Goal: Information Seeking & Learning: Learn about a topic

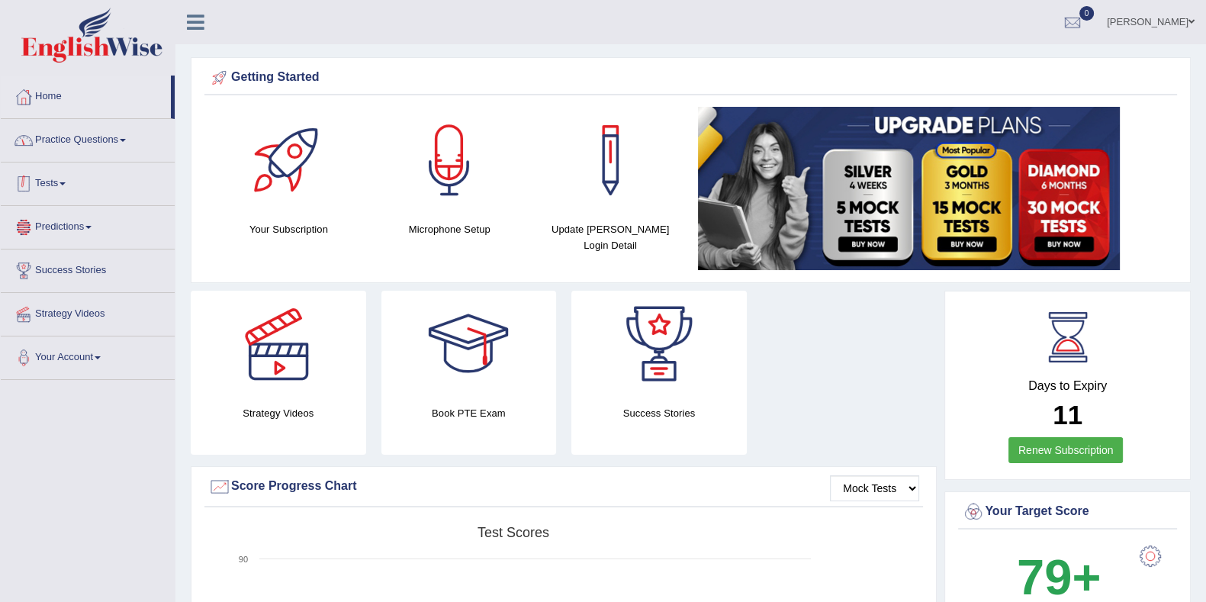
click at [143, 147] on link "Practice Questions" at bounding box center [88, 138] width 174 height 38
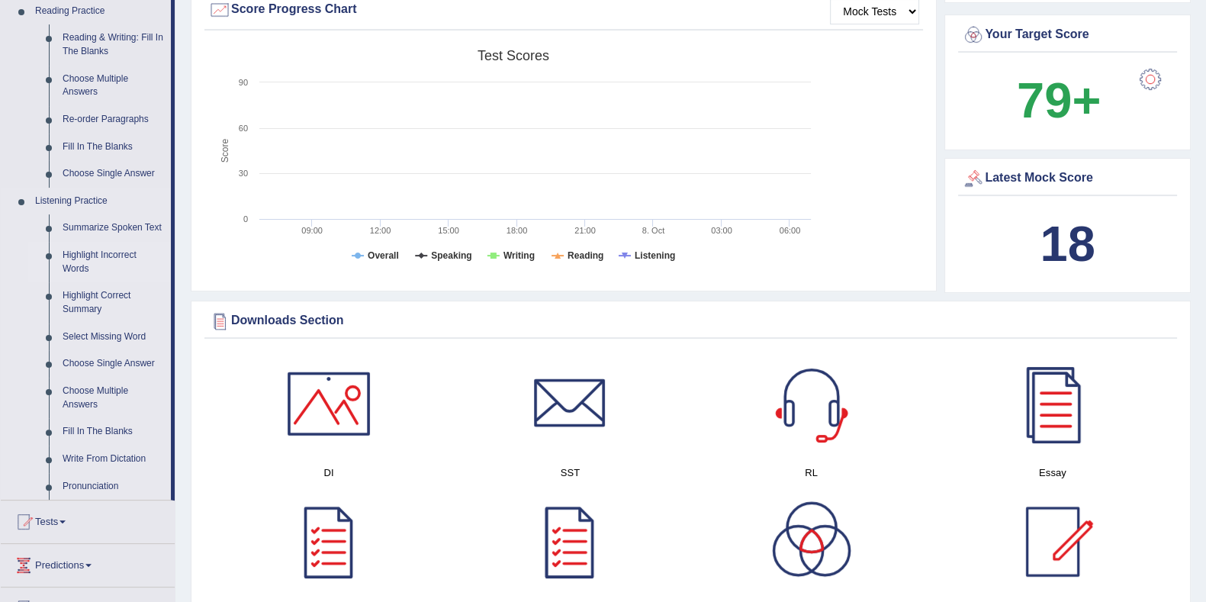
scroll to position [381, 0]
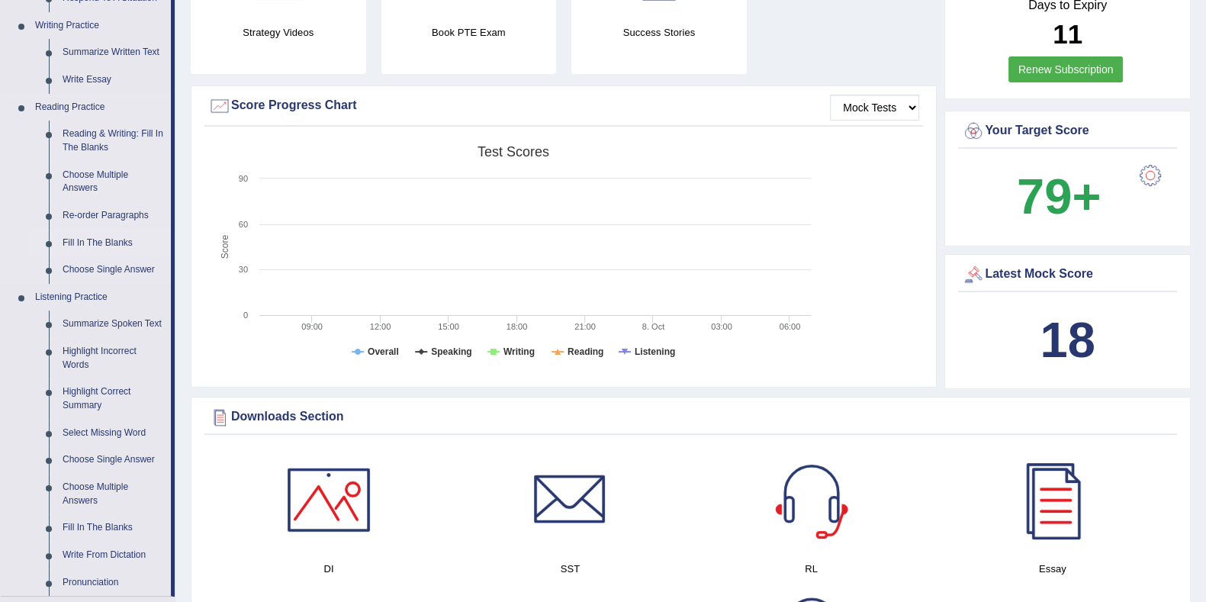
click at [122, 239] on link "Fill In The Blanks" at bounding box center [113, 243] width 115 height 27
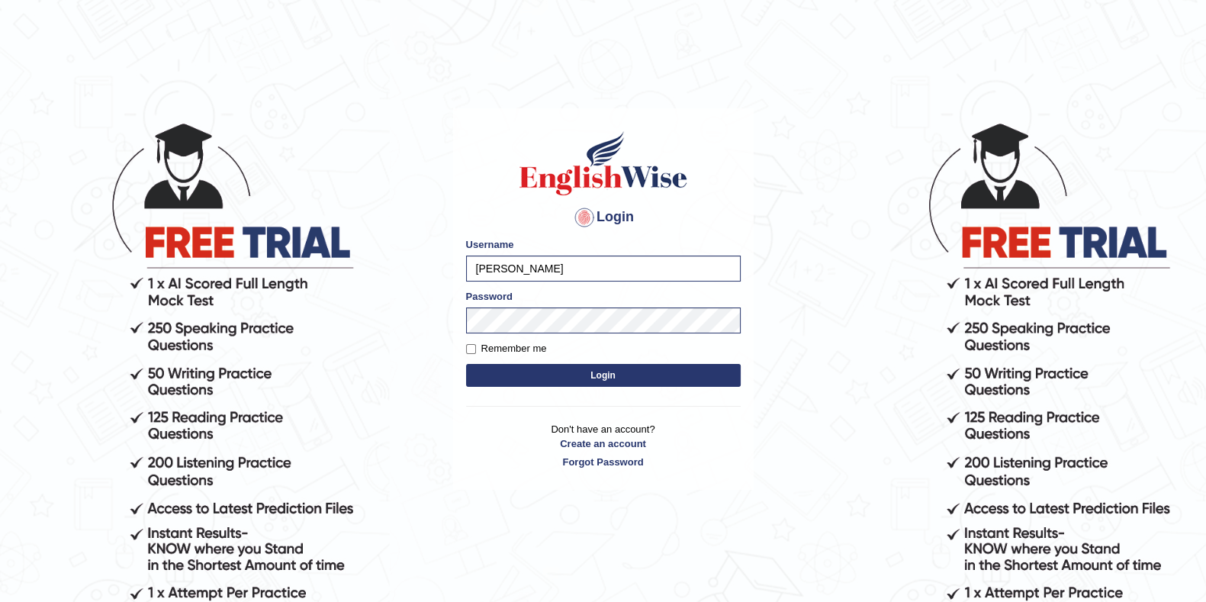
drag, startPoint x: 0, startPoint y: 0, endPoint x: 532, endPoint y: 371, distance: 648.3
click at [536, 372] on button "Login" at bounding box center [603, 375] width 275 height 23
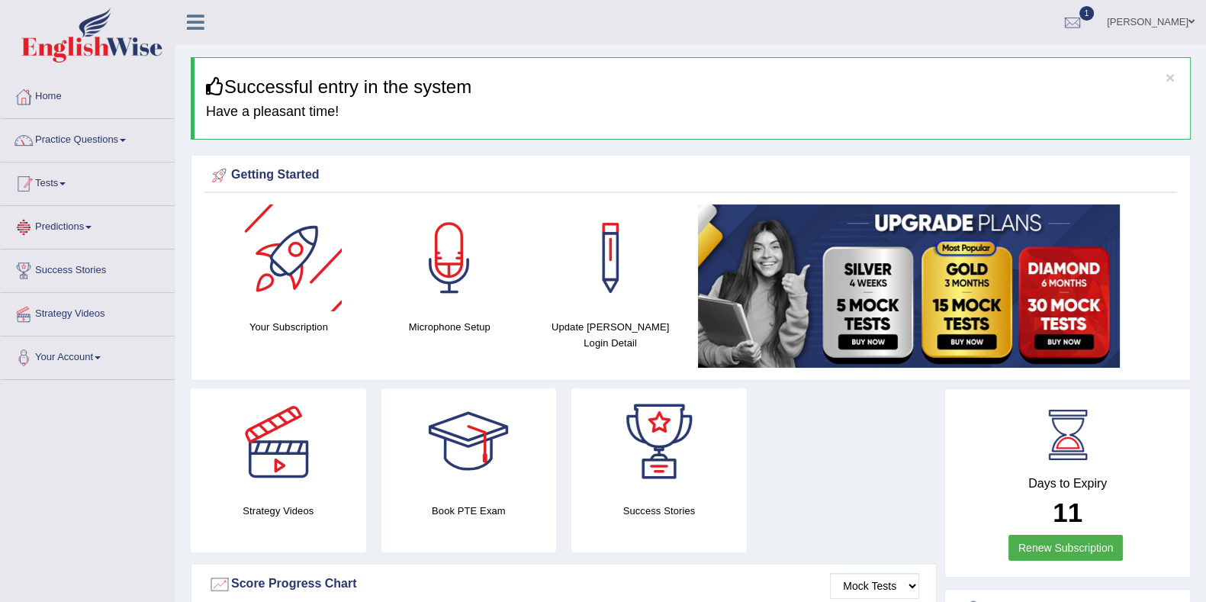
click at [110, 131] on link "Practice Questions" at bounding box center [88, 138] width 174 height 38
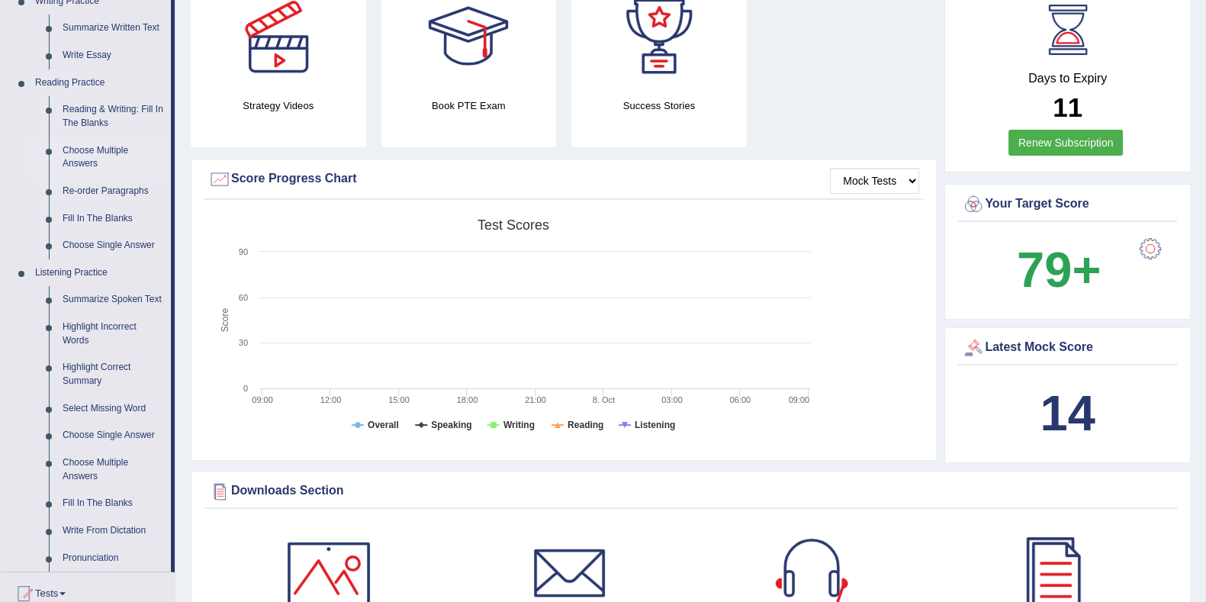
scroll to position [381, 0]
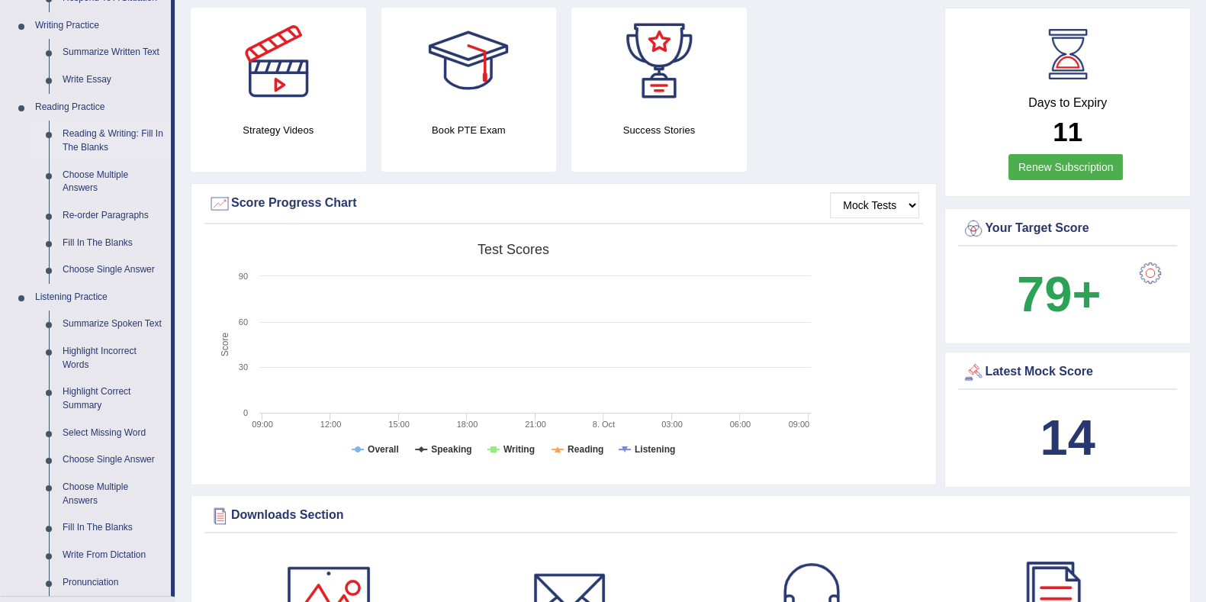
click at [106, 139] on link "Reading & Writing: Fill In The Blanks" at bounding box center [113, 141] width 115 height 40
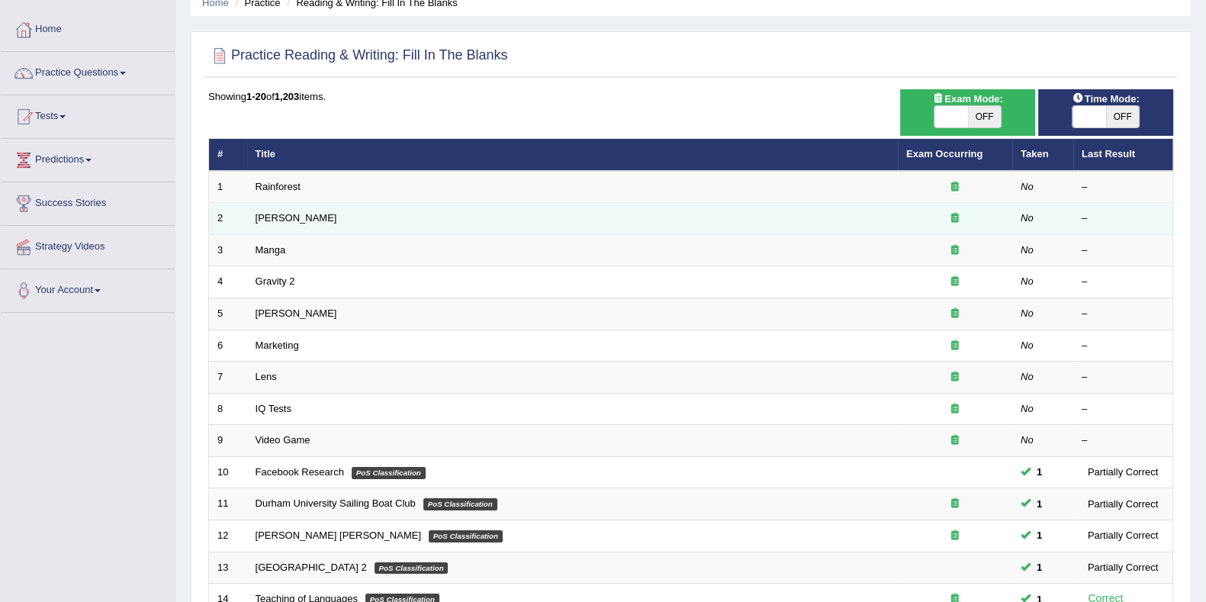
scroll to position [95, 0]
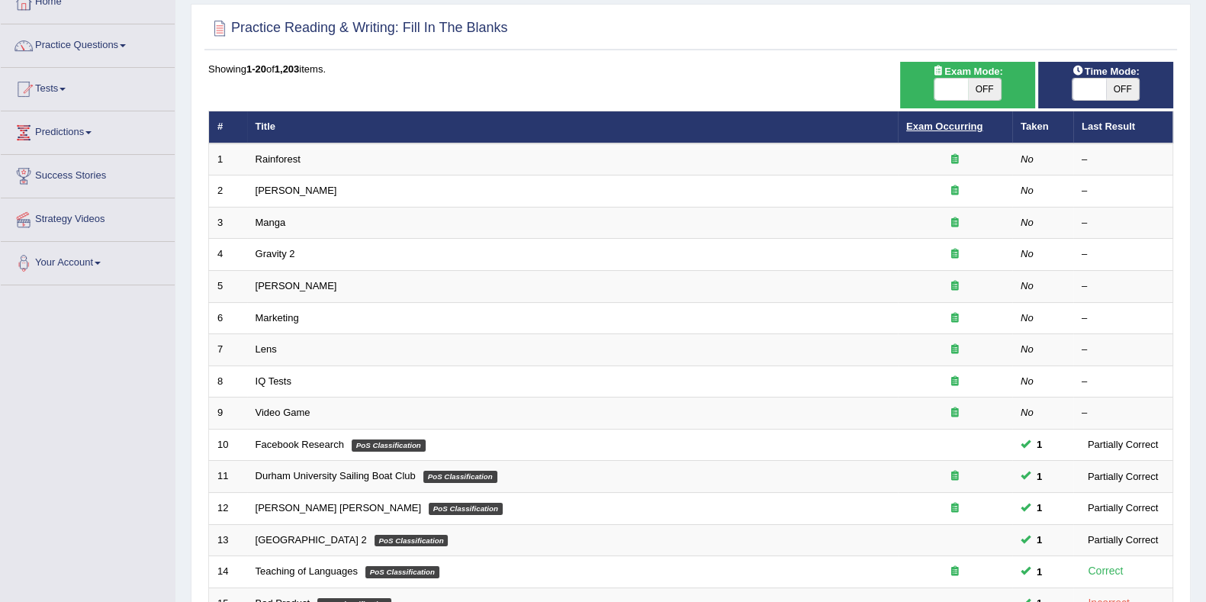
click at [922, 121] on link "Exam Occurring" at bounding box center [944, 126] width 76 height 11
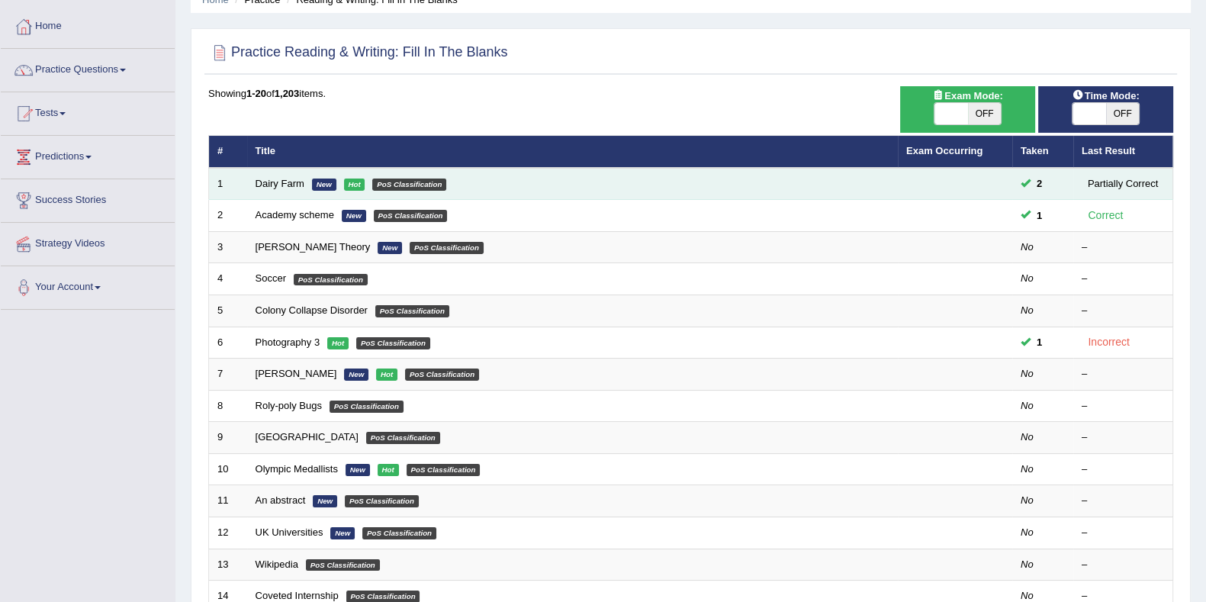
scroll to position [95, 0]
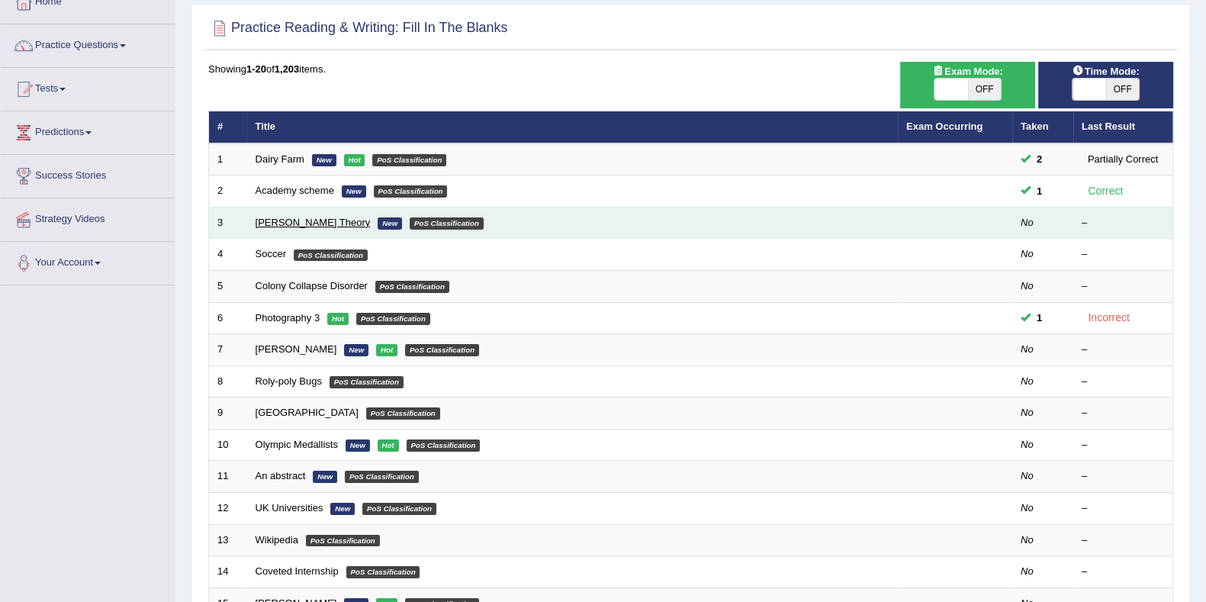
click at [278, 219] on link "[PERSON_NAME] Theory" at bounding box center [313, 222] width 115 height 11
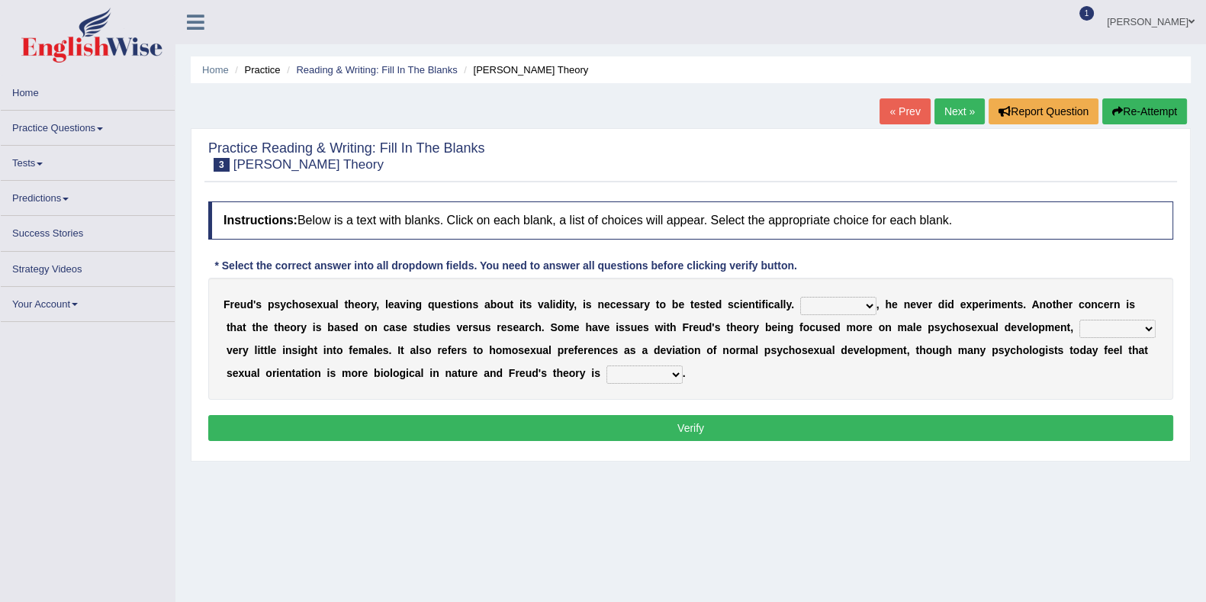
click at [954, 108] on link "Next »" at bounding box center [960, 111] width 50 height 26
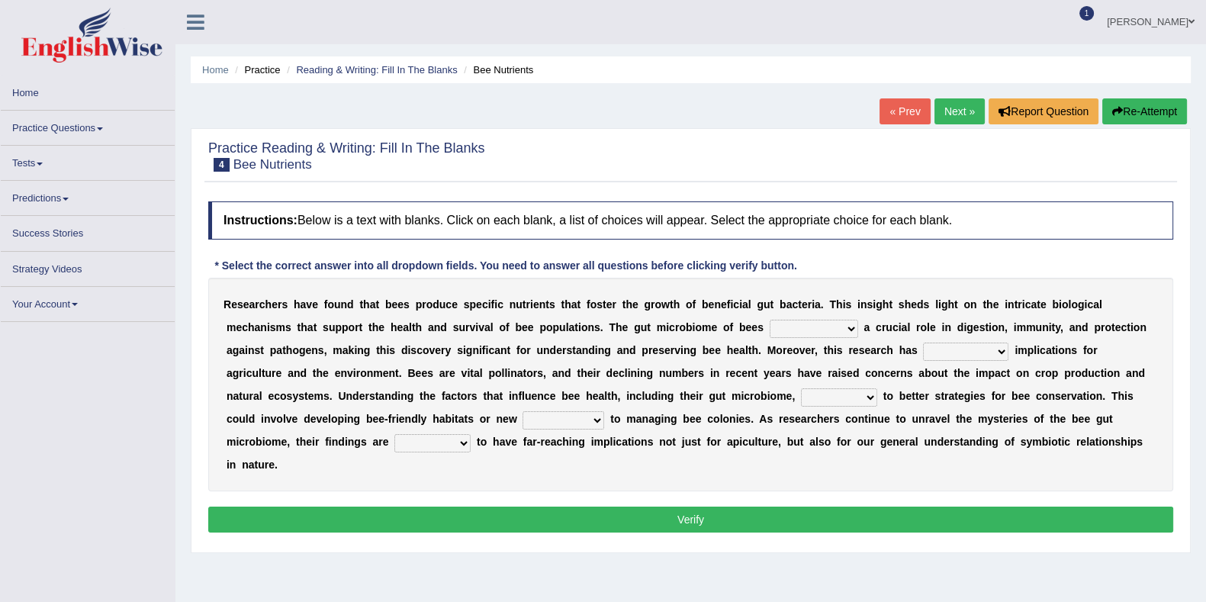
click at [900, 108] on link "« Prev" at bounding box center [905, 111] width 50 height 26
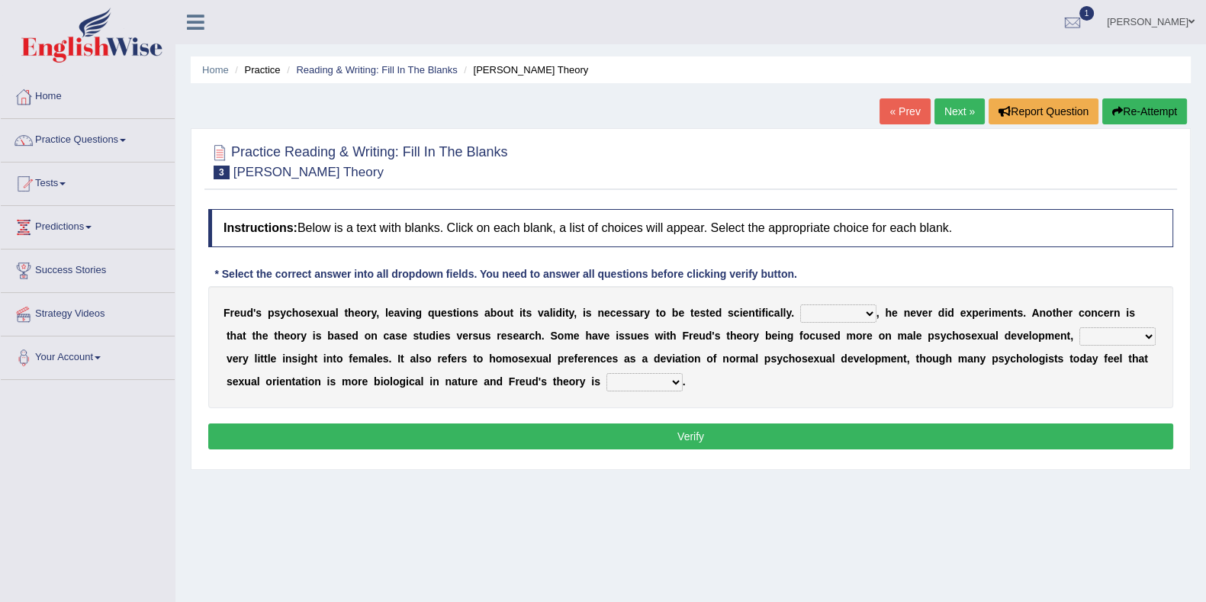
scroll to position [95, 0]
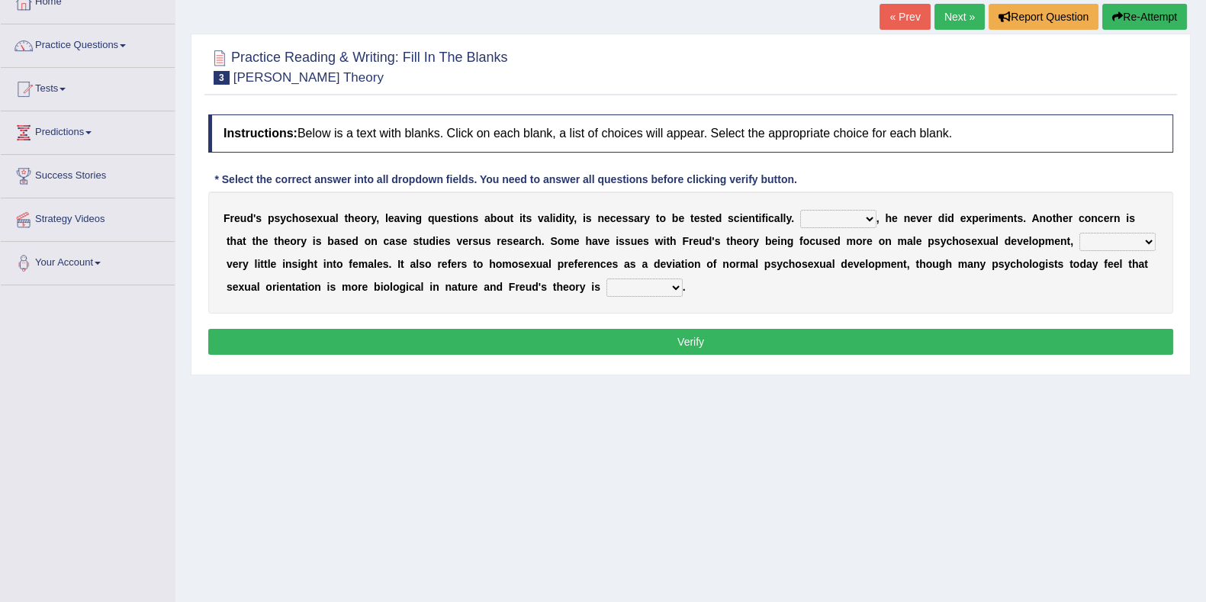
click at [828, 210] on select "Whatever Therefore However Besides" at bounding box center [838, 219] width 76 height 18
click at [336, 217] on b "l" at bounding box center [337, 218] width 3 height 12
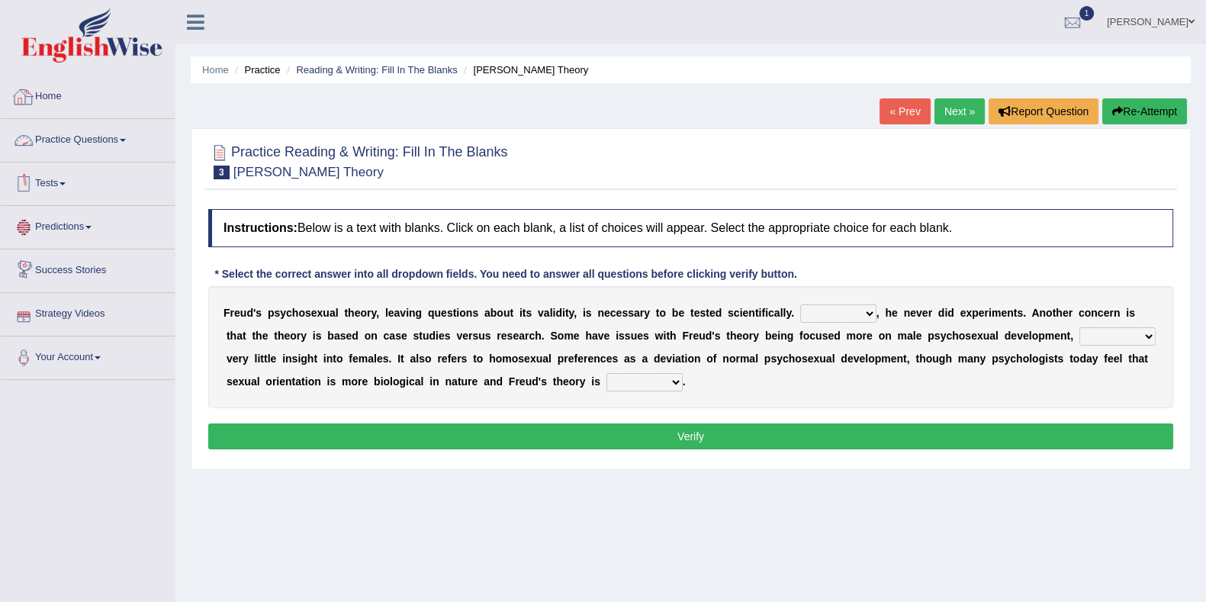
click at [76, 85] on link "Home" at bounding box center [88, 95] width 174 height 38
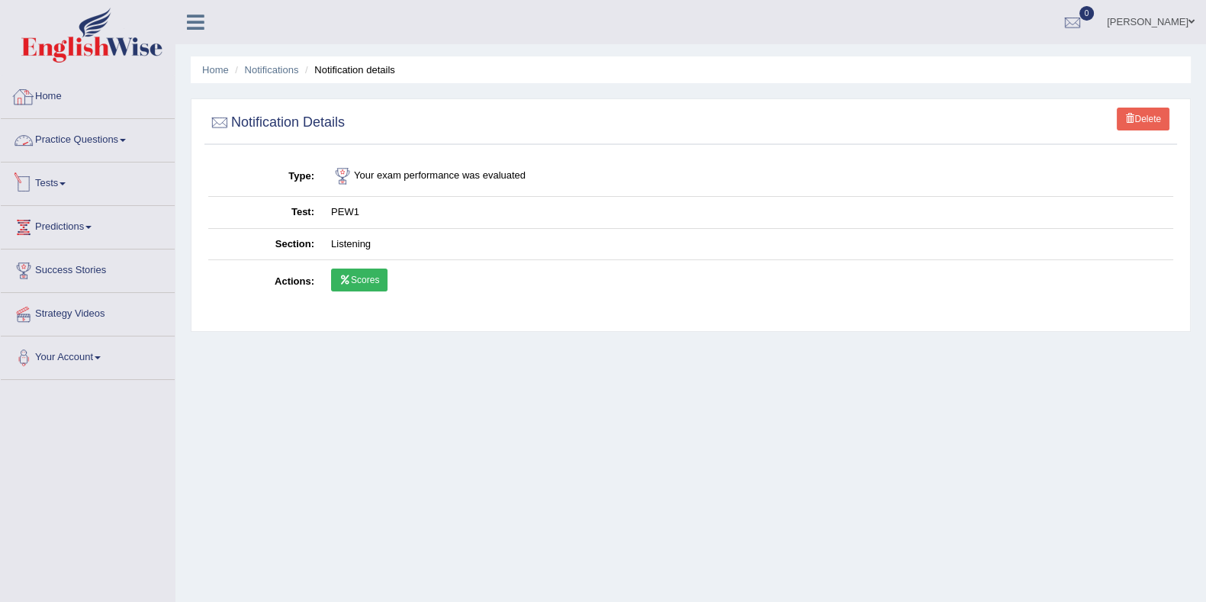
click at [42, 113] on link "Home" at bounding box center [88, 95] width 174 height 38
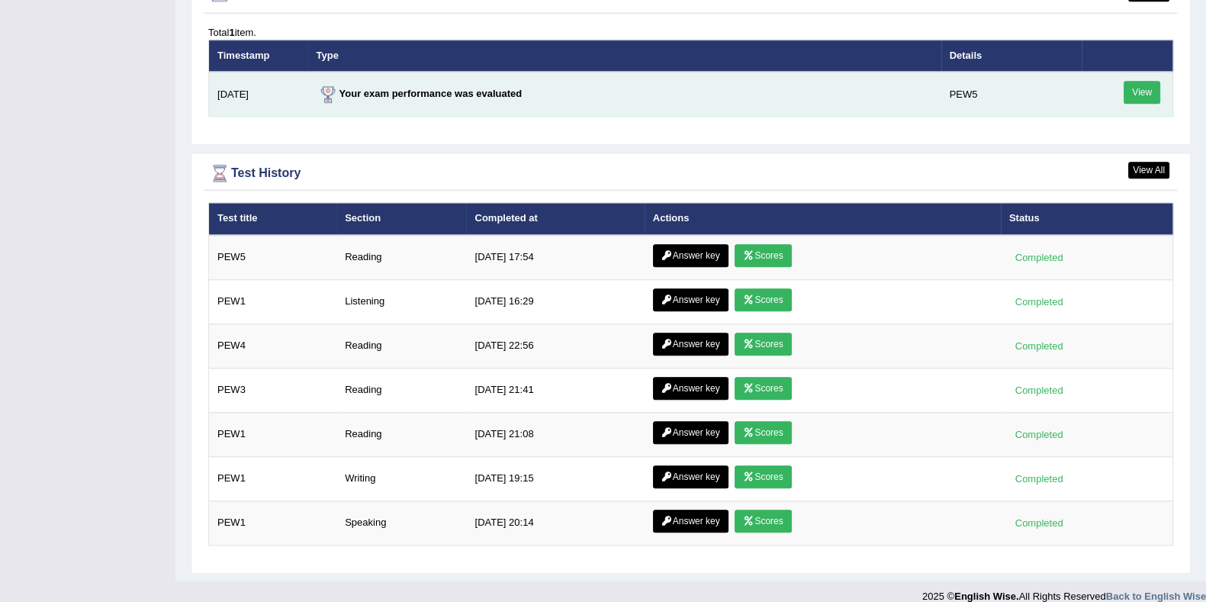
click at [1139, 91] on link "View" at bounding box center [1142, 92] width 37 height 23
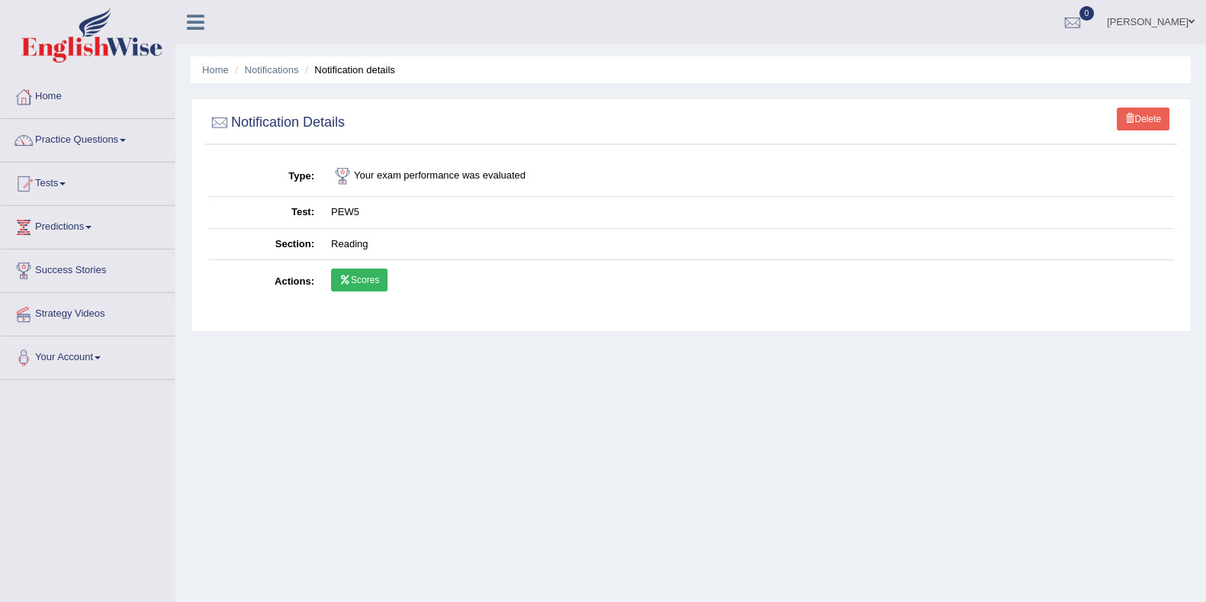
scroll to position [95, 0]
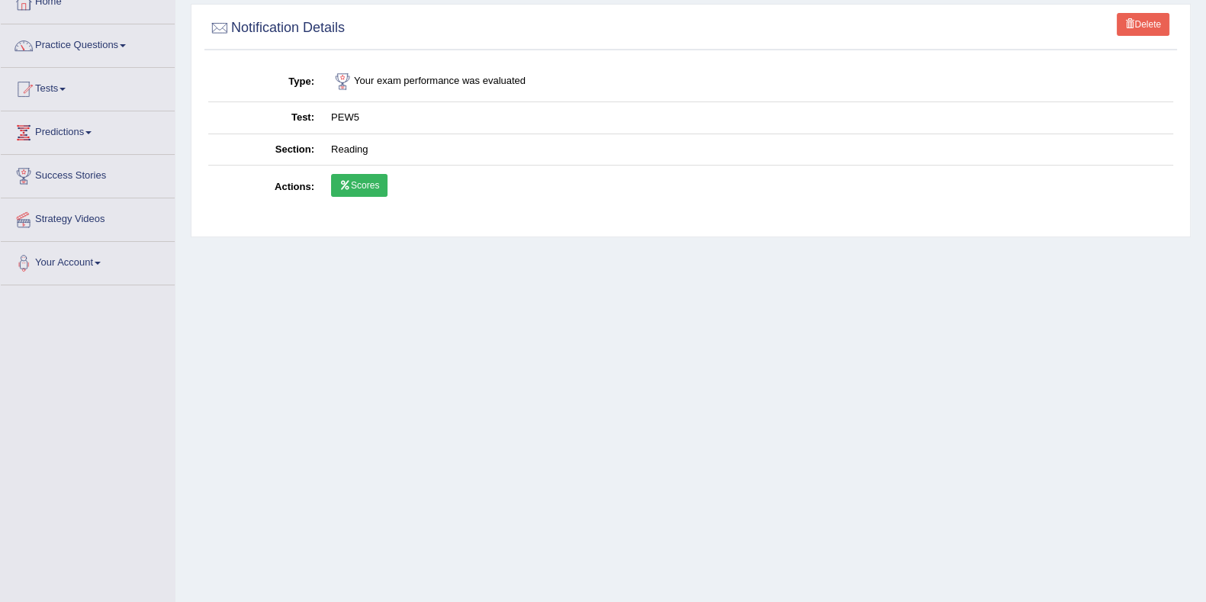
click at [351, 180] on link "Scores" at bounding box center [359, 185] width 56 height 23
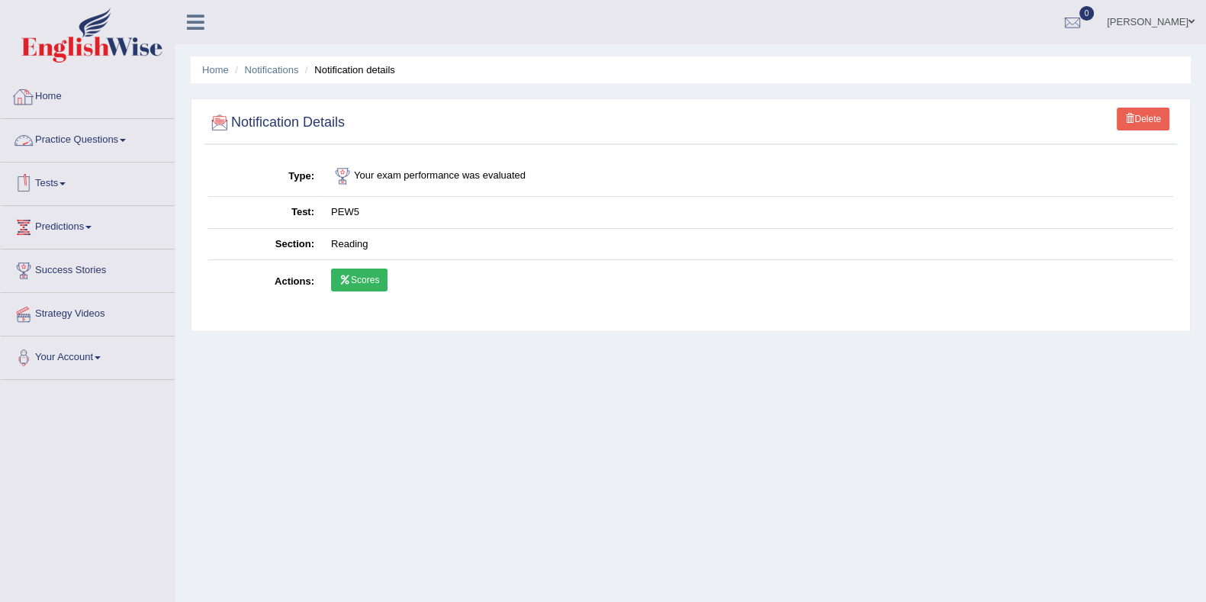
click at [112, 97] on link "Home" at bounding box center [88, 95] width 174 height 38
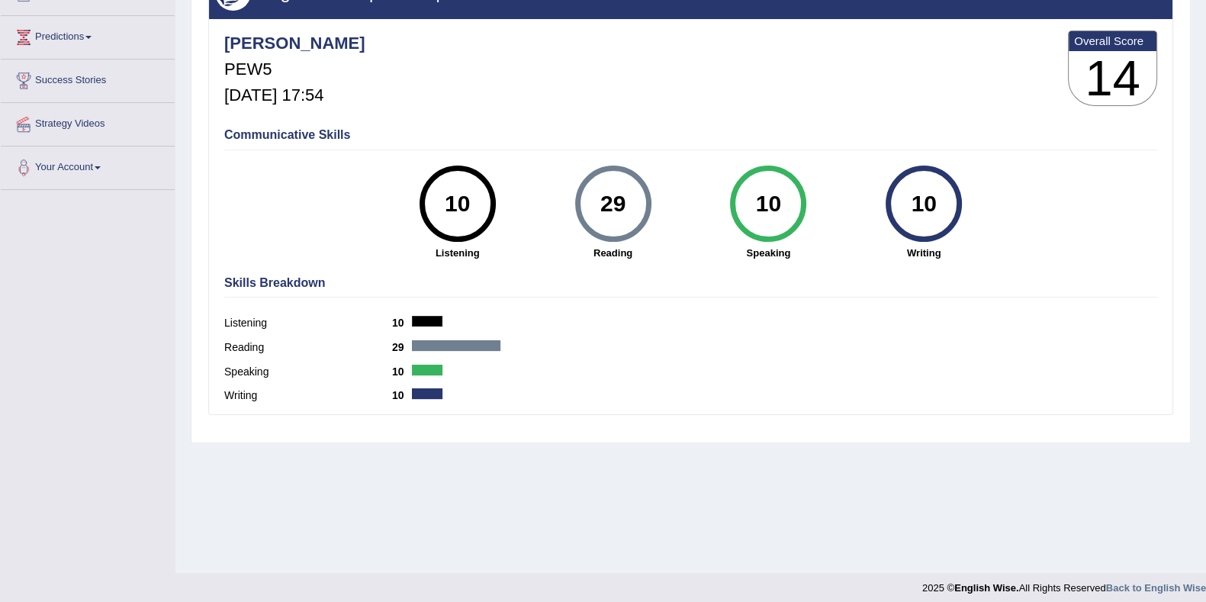
scroll to position [190, 0]
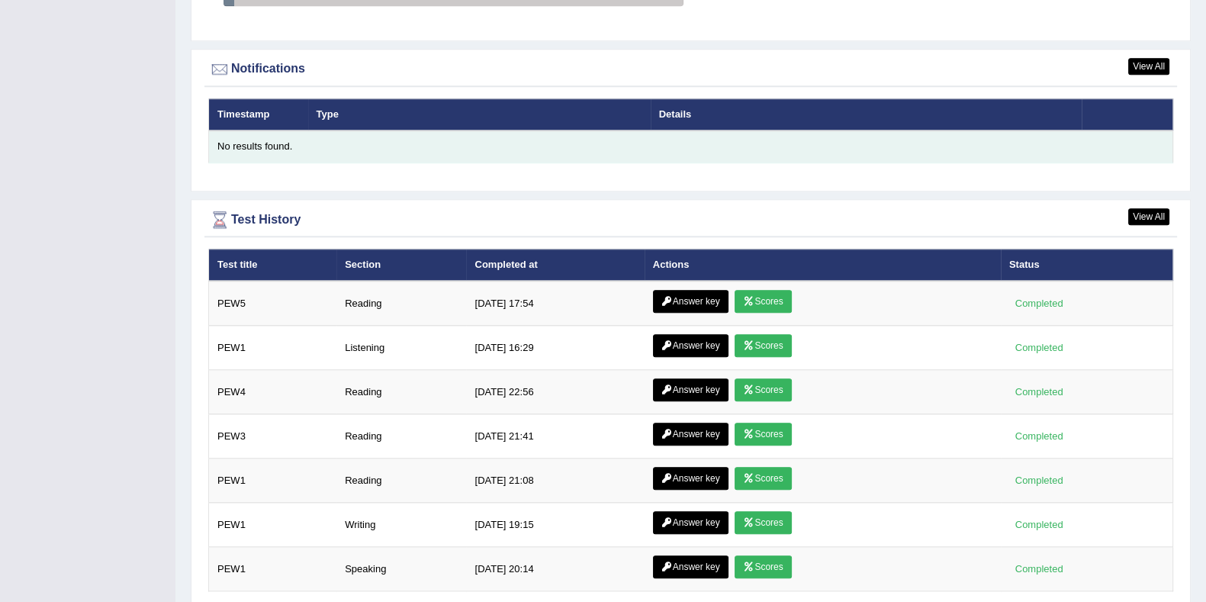
scroll to position [1875, 0]
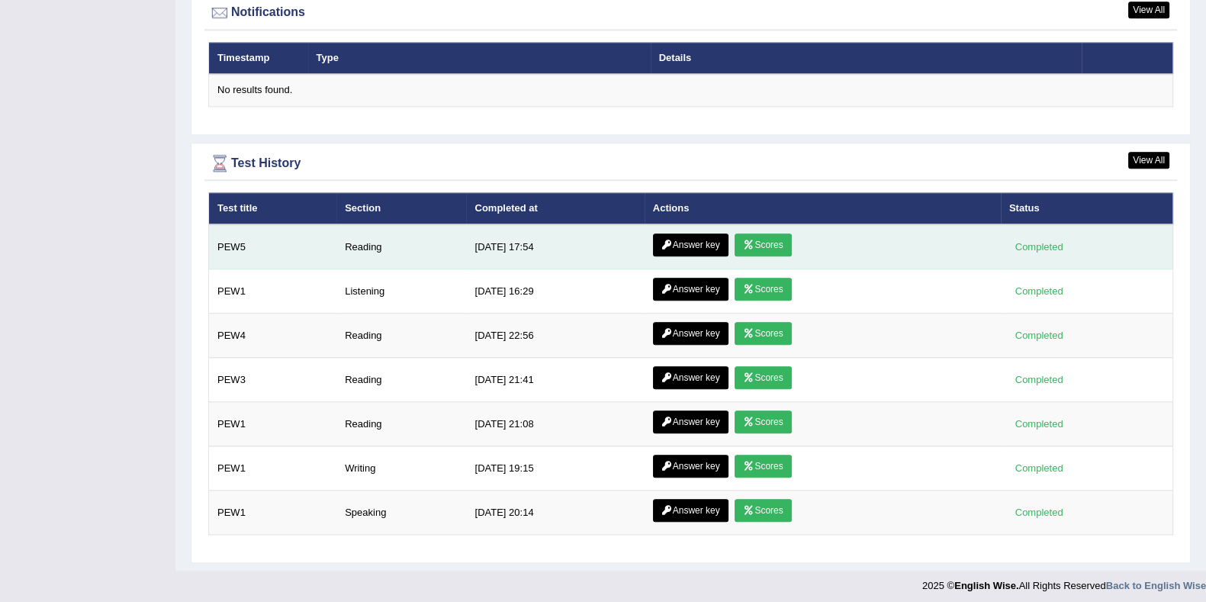
click at [717, 237] on link "Answer key" at bounding box center [691, 244] width 76 height 23
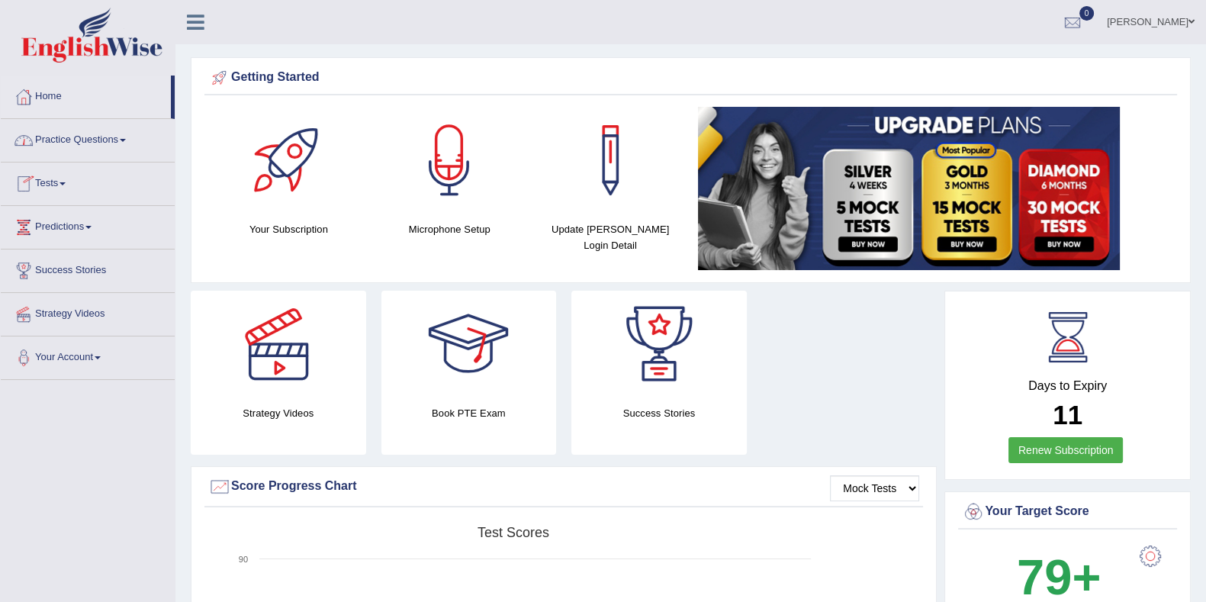
click at [43, 148] on link "Practice Questions" at bounding box center [88, 138] width 174 height 38
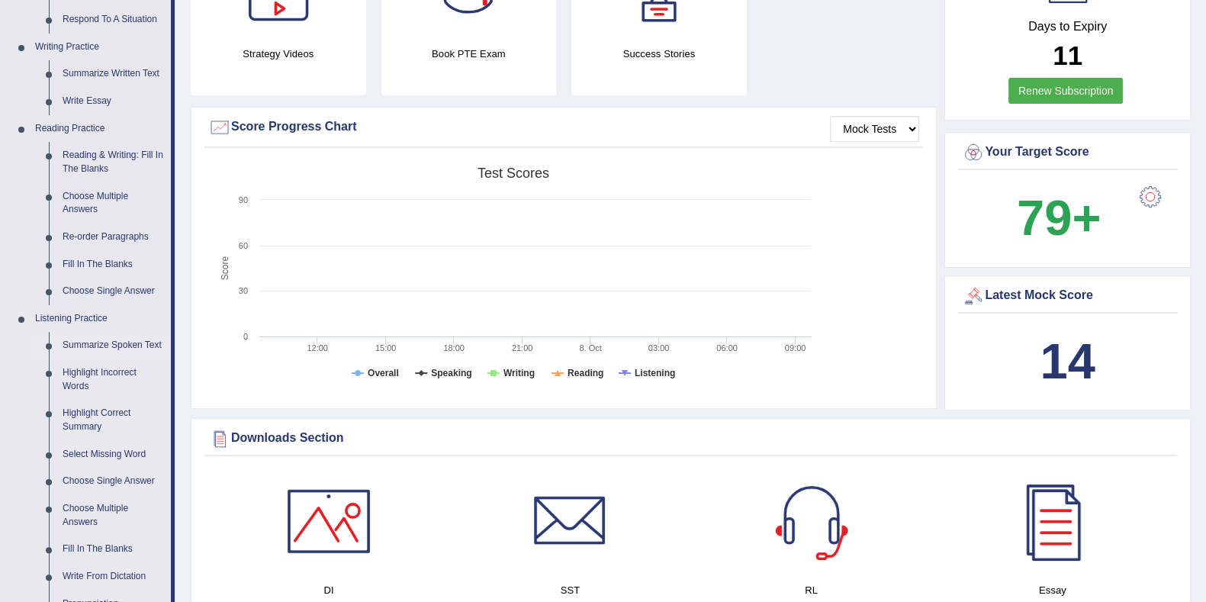
scroll to position [381, 0]
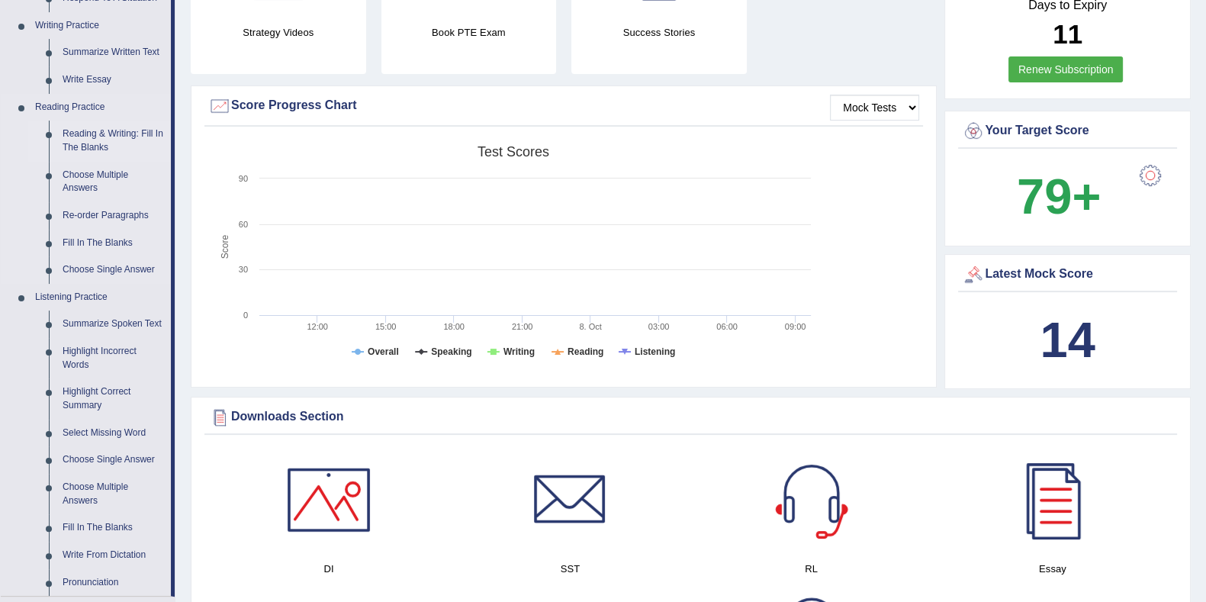
click at [119, 138] on link "Reading & Writing: Fill In The Blanks" at bounding box center [113, 141] width 115 height 40
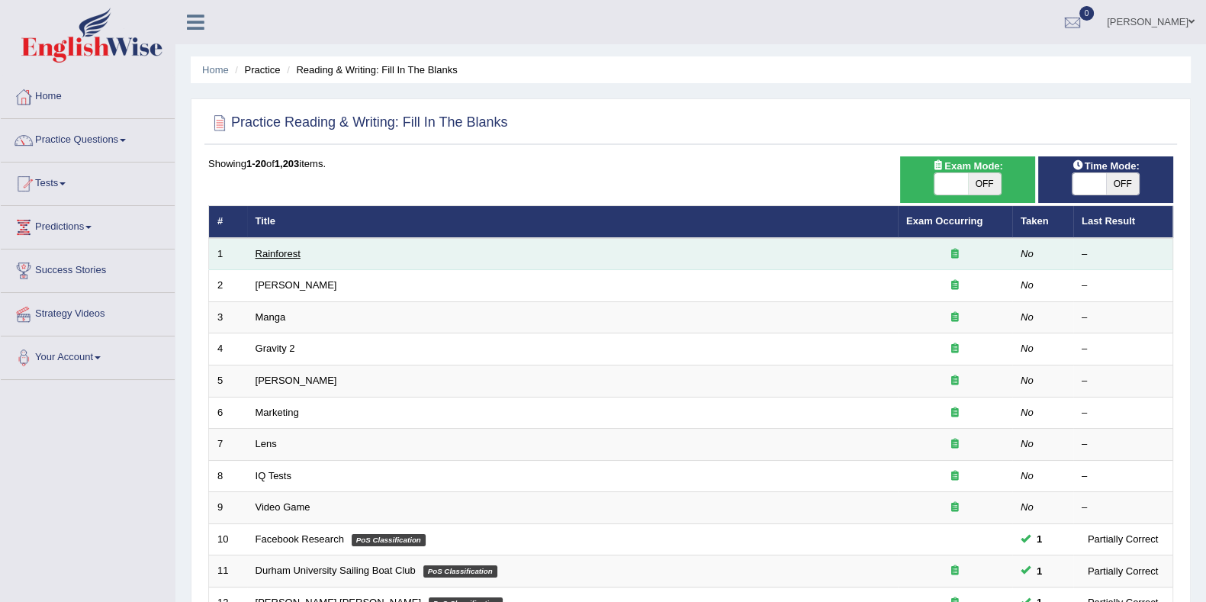
click at [287, 252] on link "Rainforest" at bounding box center [278, 253] width 45 height 11
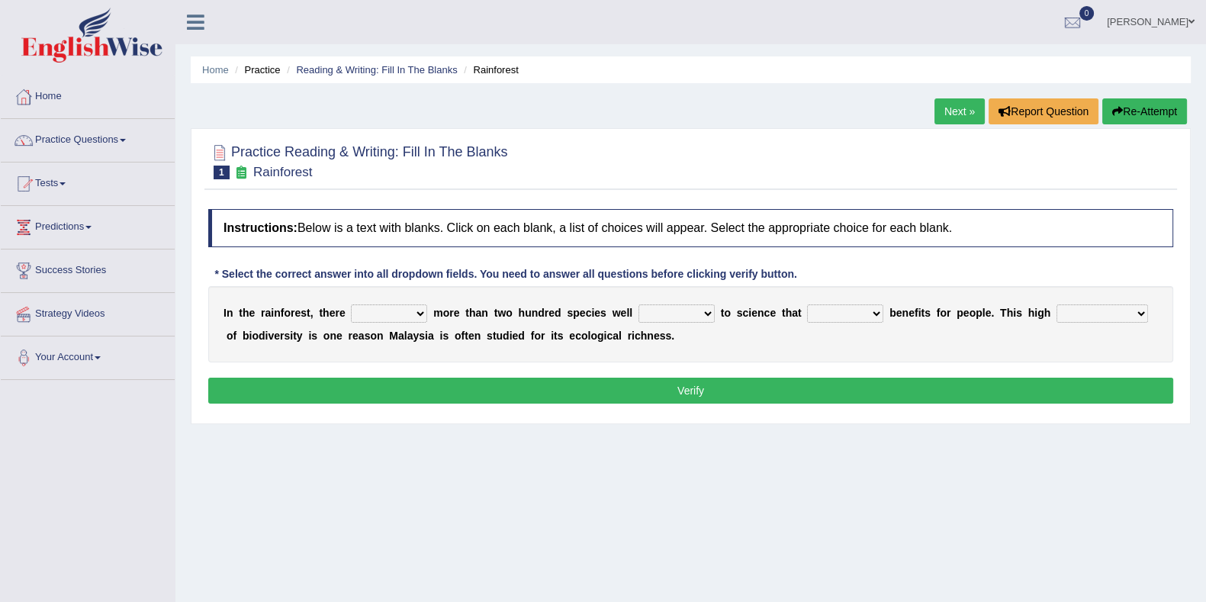
scroll to position [95, 0]
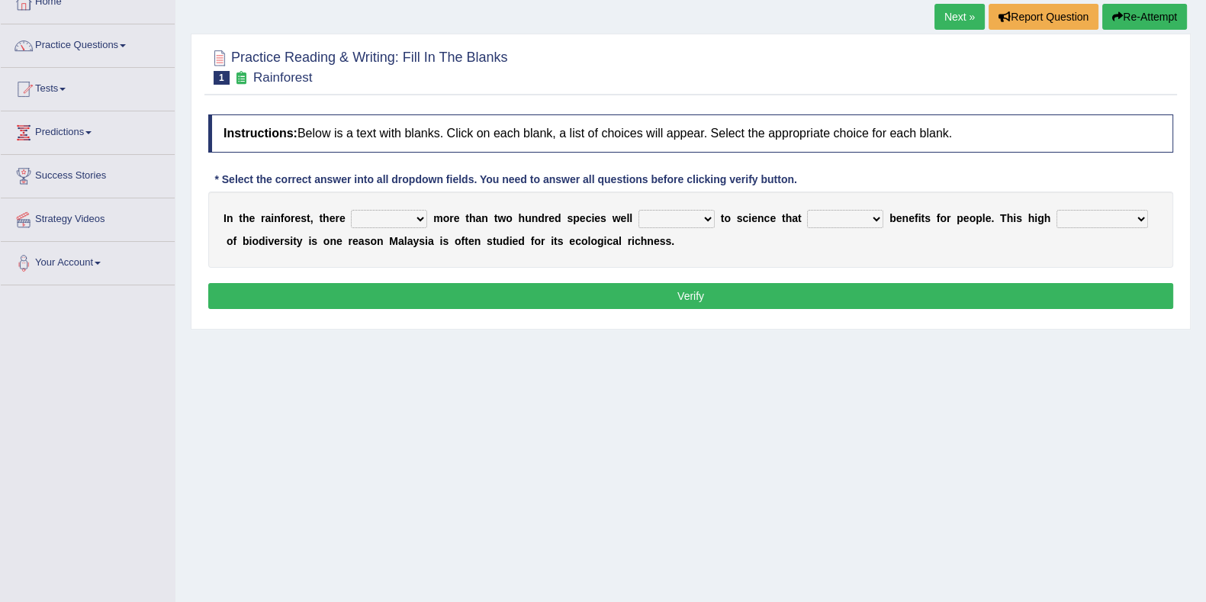
click at [367, 218] on select "have can be has is" at bounding box center [389, 219] width 76 height 18
click at [508, 250] on div "I n t h e r a i n f o r e s t , t h e r e have can be has is m o r e t h a n t …" at bounding box center [690, 229] width 965 height 76
click at [655, 211] on select "knowing known knew know" at bounding box center [677, 219] width 76 height 18
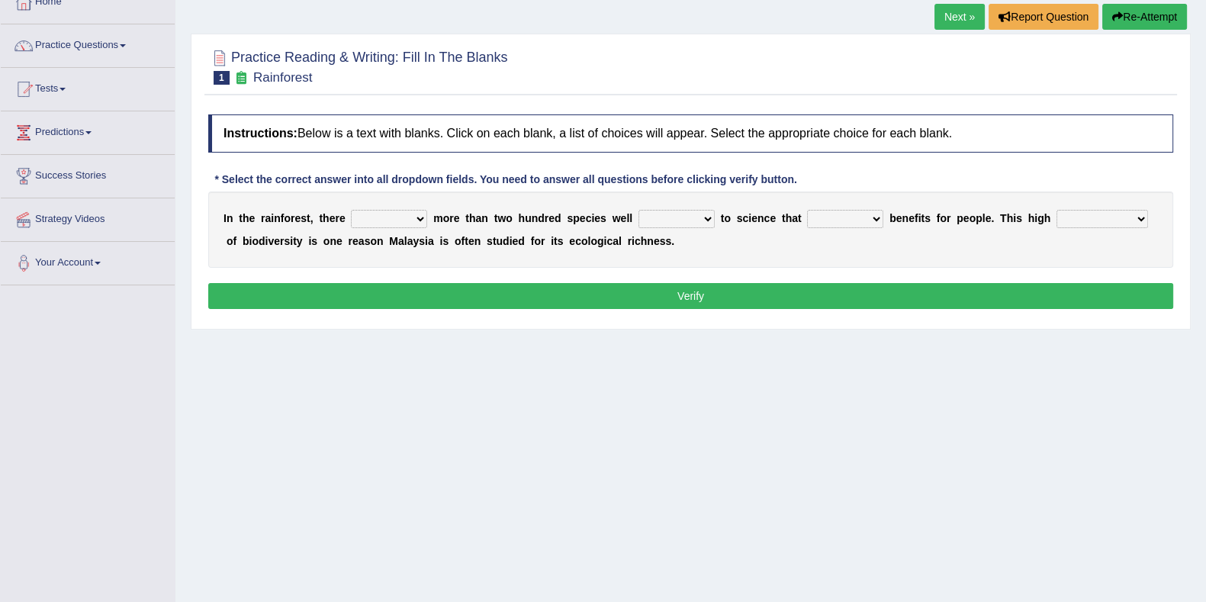
select select "known"
click at [639, 210] on select "knowing known knew know" at bounding box center [677, 219] width 76 height 18
click at [851, 218] on select "contain contained containing contains" at bounding box center [845, 219] width 76 height 18
select select "contain"
click at [807, 210] on select "contain contained containing contains" at bounding box center [845, 219] width 76 height 18
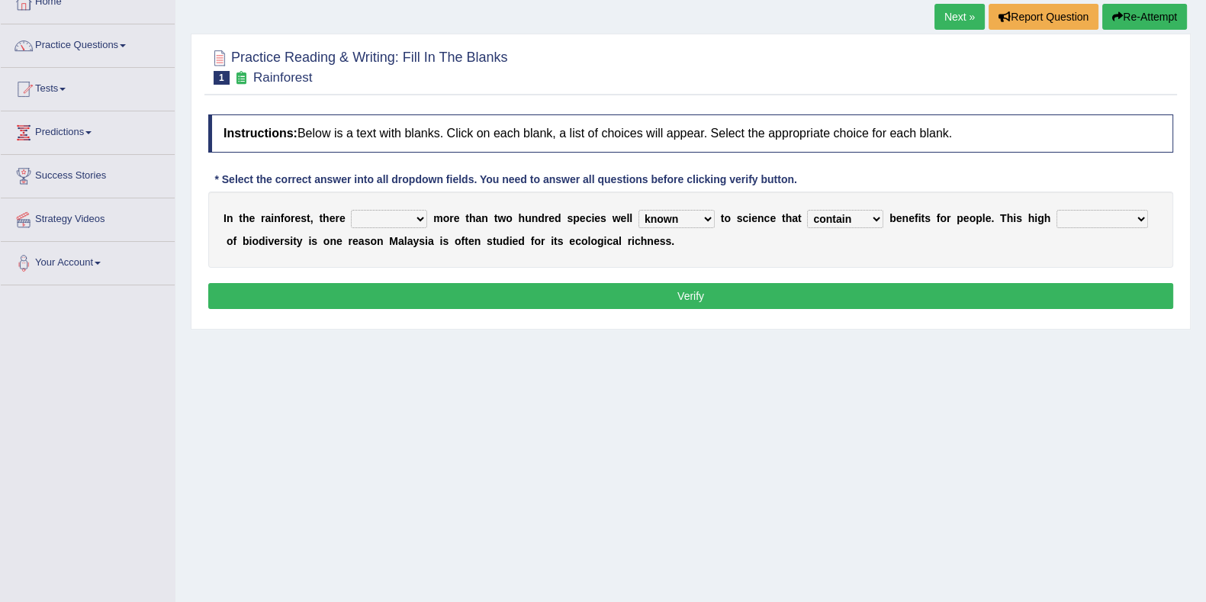
click at [397, 218] on select "have can be has is" at bounding box center [389, 219] width 76 height 18
select select "have"
click at [351, 210] on select "have can be has is" at bounding box center [389, 219] width 76 height 18
click at [654, 218] on select "knowing known knew know" at bounding box center [677, 219] width 76 height 18
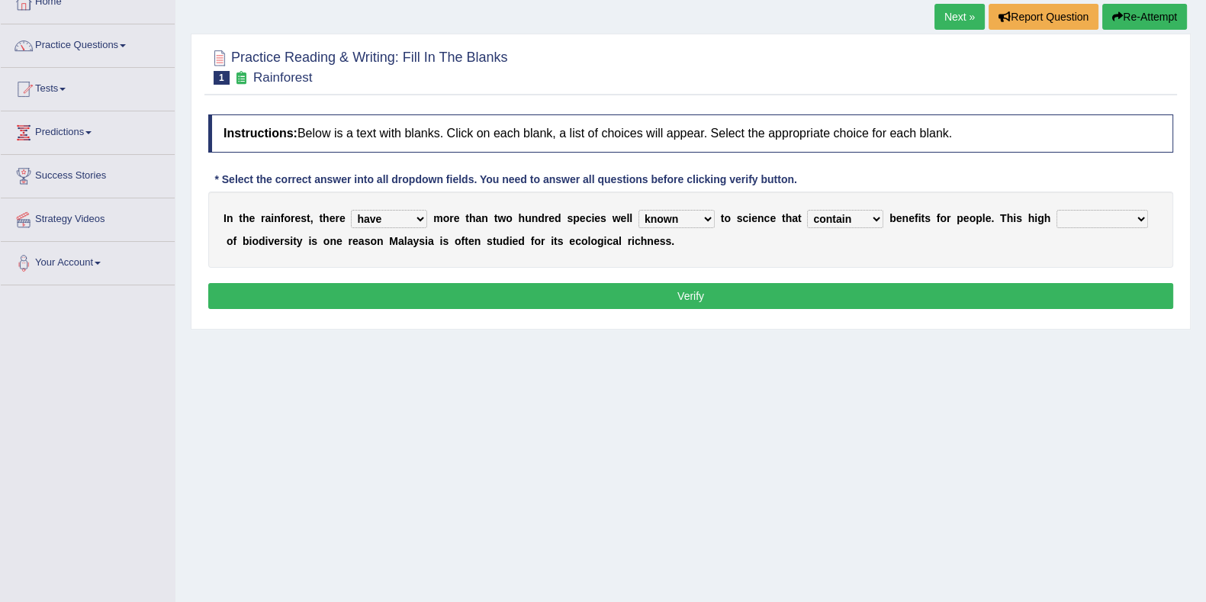
click at [846, 223] on select "contain contained containing contains" at bounding box center [845, 219] width 76 height 18
click at [807, 210] on select "contain contained containing contains" at bounding box center [845, 219] width 76 height 18
click at [825, 222] on select "contain contained containing contains" at bounding box center [845, 219] width 76 height 18
click at [807, 210] on select "contain contained containing contains" at bounding box center [845, 219] width 76 height 18
click at [1094, 215] on select "condensation conjunction continuity complexity" at bounding box center [1103, 219] width 92 height 18
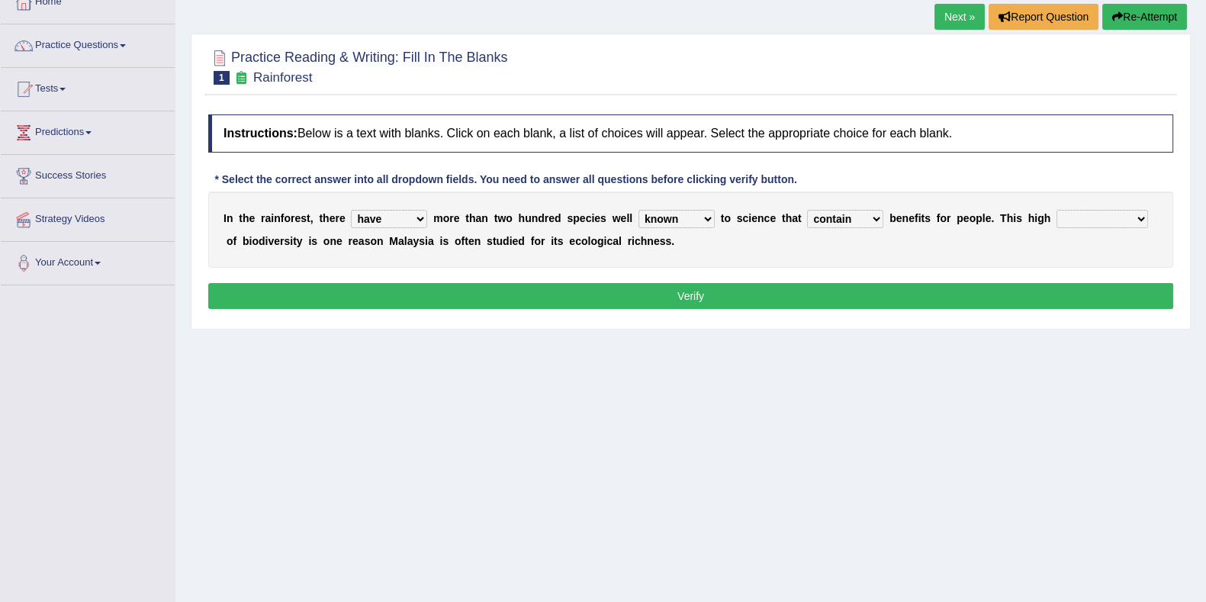
select select "complexity"
click at [1057, 210] on select "condensation conjunction continuity complexity" at bounding box center [1103, 219] width 92 height 18
click at [906, 297] on button "Verify" at bounding box center [690, 296] width 965 height 26
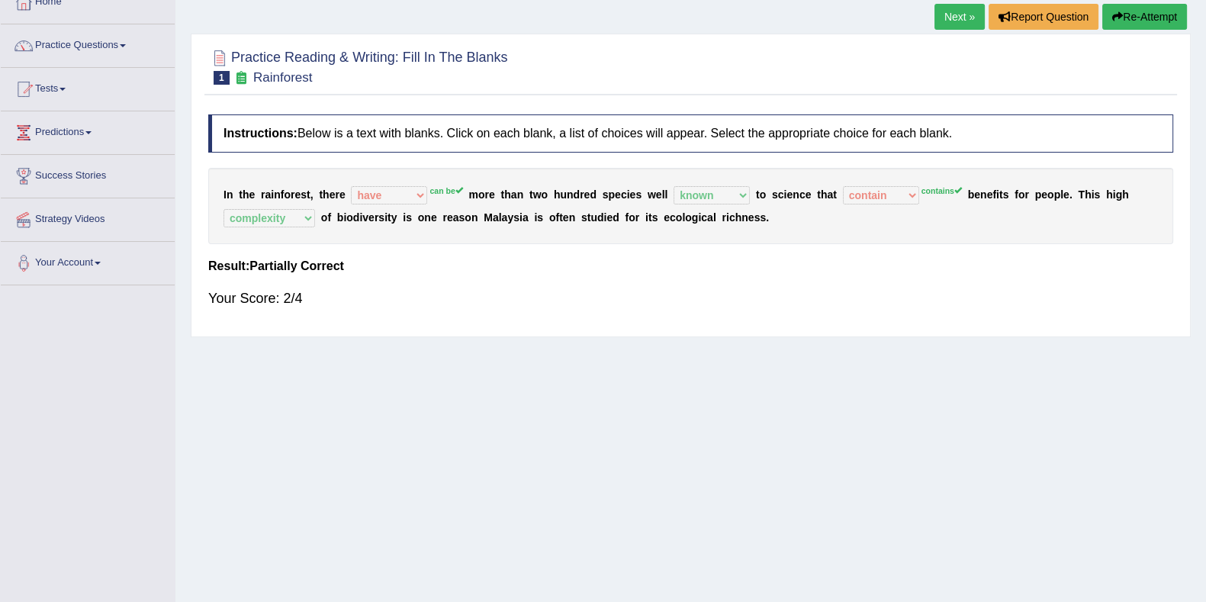
click at [959, 24] on link "Next »" at bounding box center [960, 17] width 50 height 26
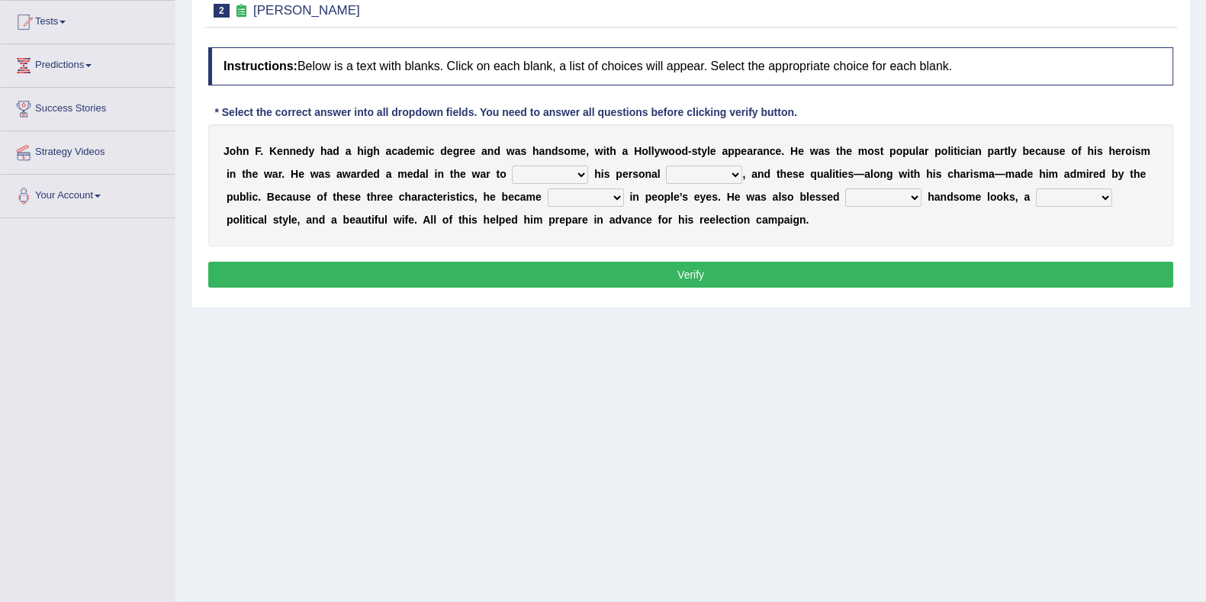
scroll to position [190, 0]
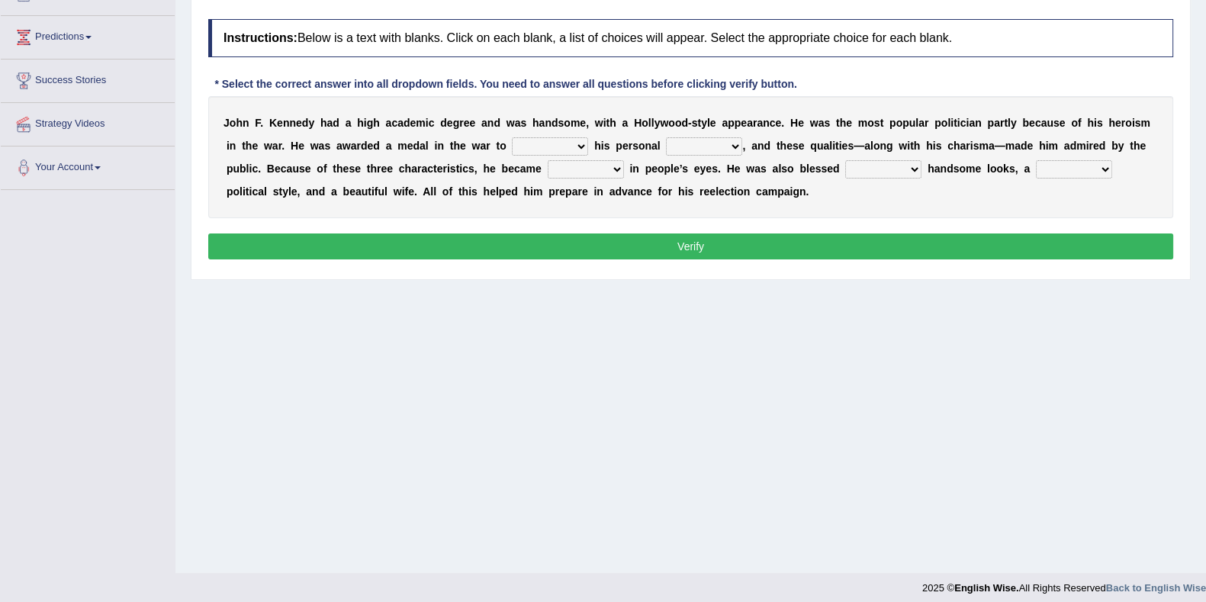
click at [528, 146] on select "prove show evidence upthrow" at bounding box center [550, 146] width 76 height 18
select select "prove"
click at [512, 137] on select "prove show evidence upthrow" at bounding box center [550, 146] width 76 height 18
click at [690, 152] on select "passion courage charm liking" at bounding box center [704, 146] width 76 height 18
select select "courage"
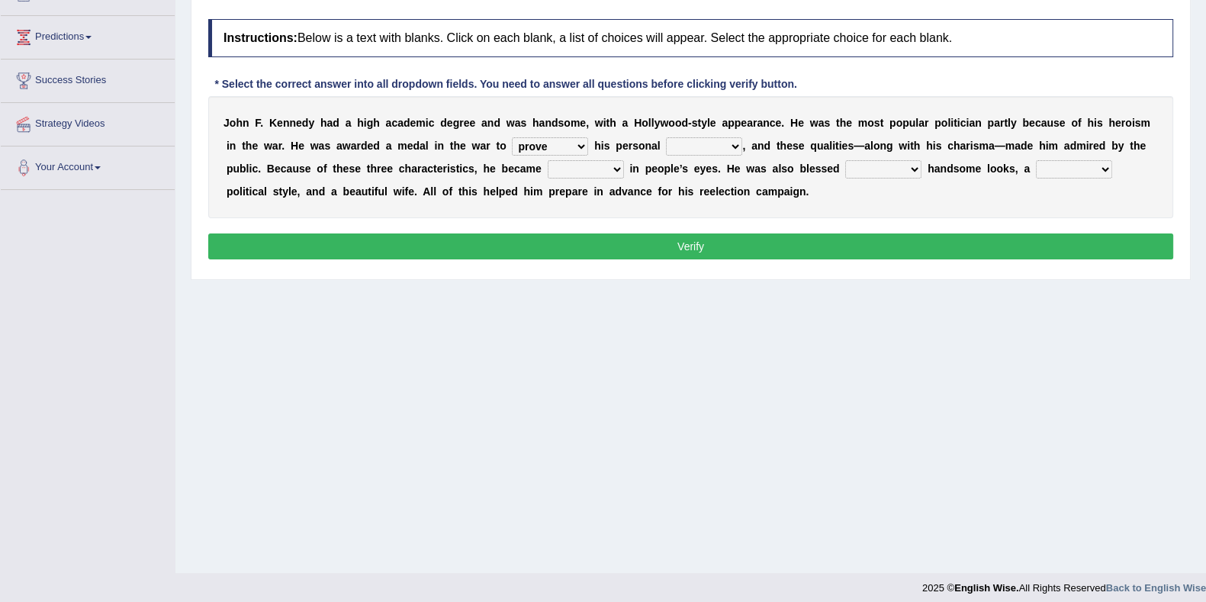
click at [666, 137] on select "passion courage charm liking" at bounding box center [704, 146] width 76 height 18
click at [726, 139] on select "passion courage charm liking" at bounding box center [704, 146] width 76 height 18
click at [578, 174] on select "iconic ironic identical impotent" at bounding box center [586, 169] width 76 height 18
select select "iconic"
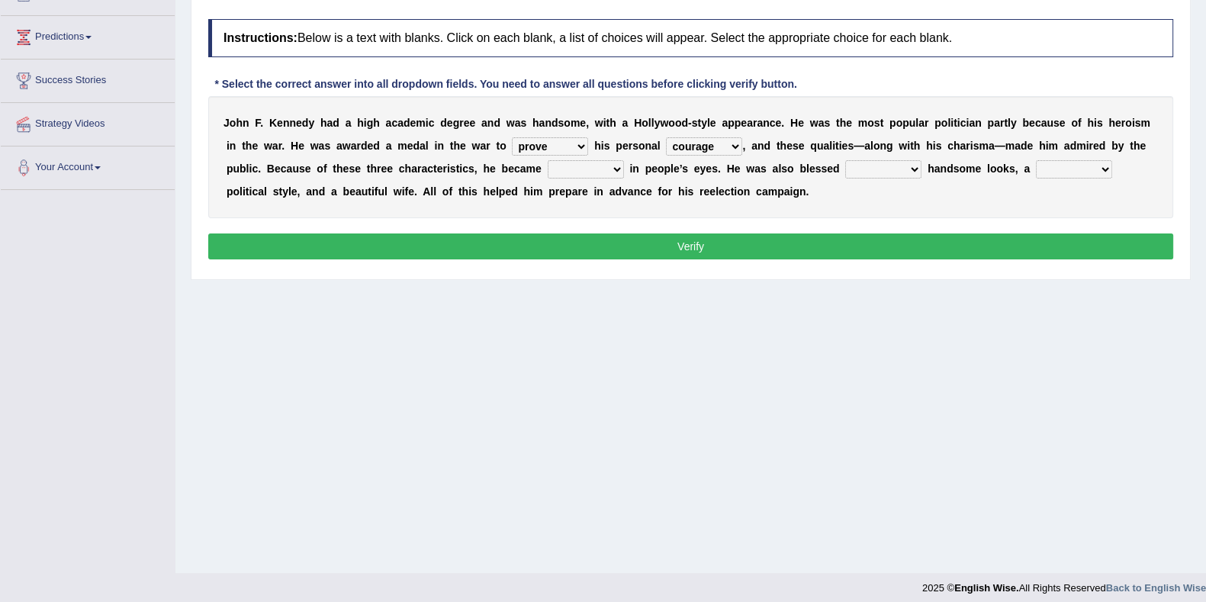
click at [548, 160] on select "iconic ironic identical impotent" at bounding box center [586, 169] width 76 height 18
click at [599, 172] on select "iconic ironic identical impotent" at bounding box center [586, 169] width 76 height 18
click at [548, 160] on select "iconic ironic identical impotent" at bounding box center [586, 169] width 76 height 18
click at [875, 177] on div "J o h n F . K e n n e d y h a d a h i g h a c a d e m i c d e g r e e a n d w a…" at bounding box center [690, 157] width 965 height 122
click at [873, 163] on select "with in upon to" at bounding box center [883, 169] width 76 height 18
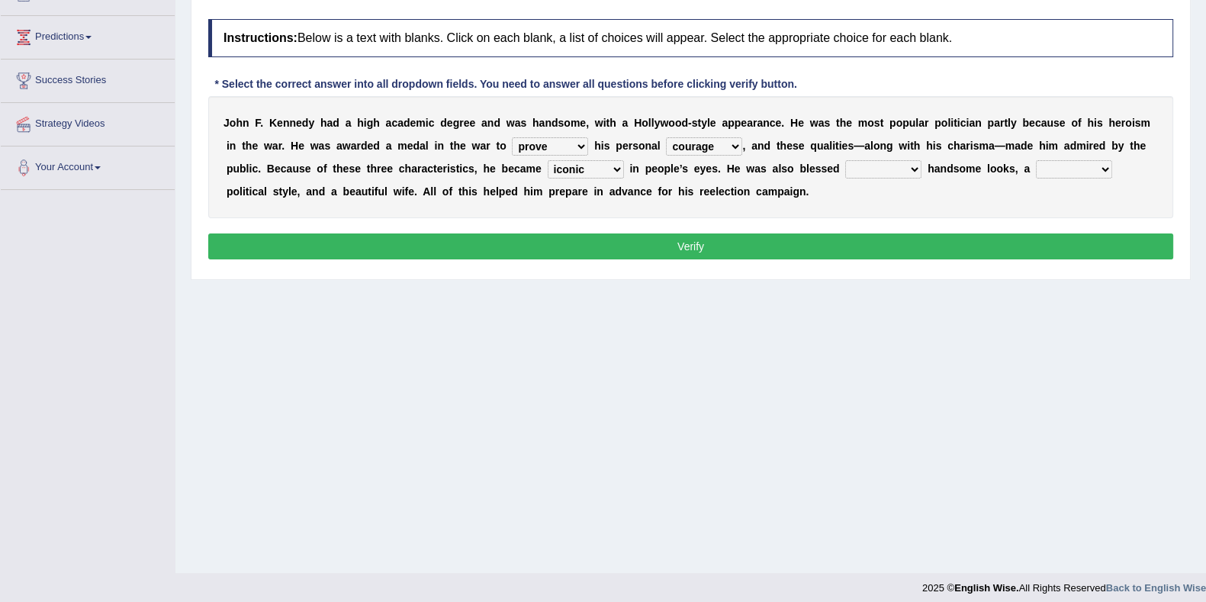
select select "upon"
click at [845, 160] on select "with in upon to" at bounding box center [883, 169] width 76 height 18
click at [1061, 169] on select "mending mends mended mend" at bounding box center [1074, 169] width 76 height 18
click at [880, 294] on div "Home Practice Reading & Writing: Fill In The Blanks Kennedy « Prev Next » Repor…" at bounding box center [690, 191] width 1031 height 763
click at [1054, 172] on select "mending mends mended mend" at bounding box center [1074, 169] width 76 height 18
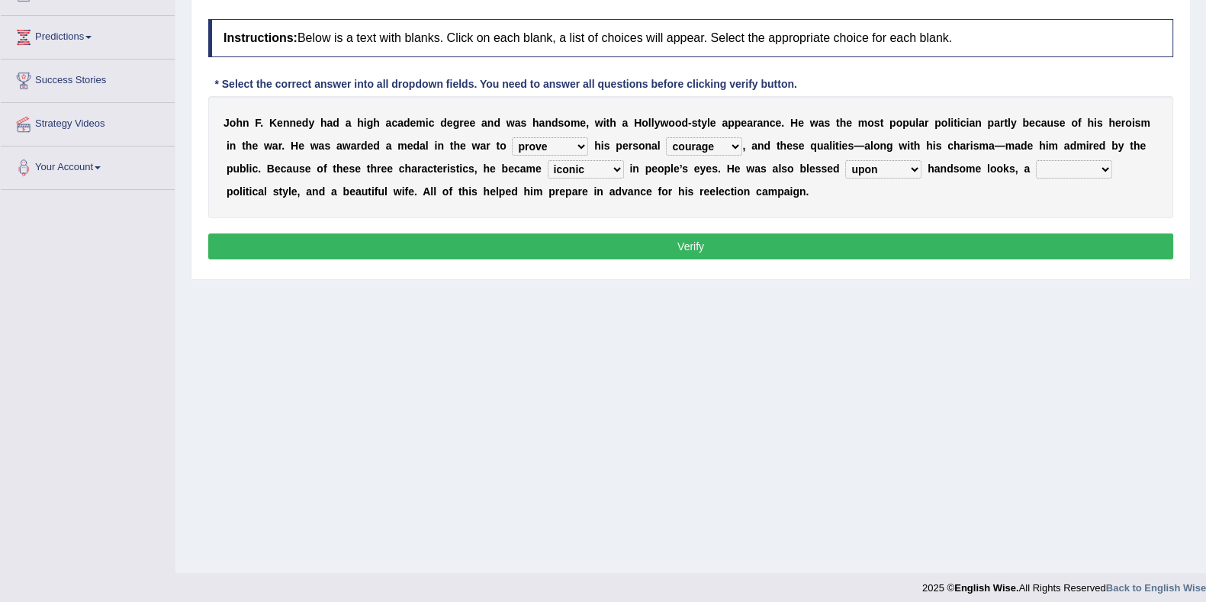
select select "mending"
click at [1036, 160] on select "mending mends mended mend" at bounding box center [1074, 169] width 76 height 18
click at [1009, 242] on button "Verify" at bounding box center [690, 246] width 965 height 26
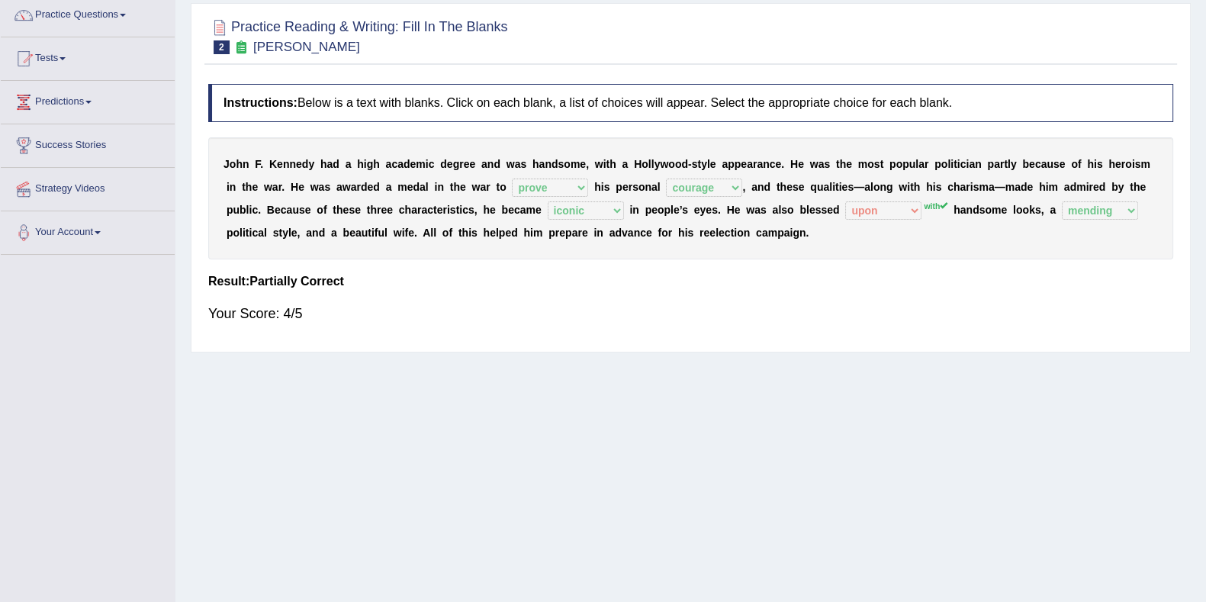
scroll to position [95, 0]
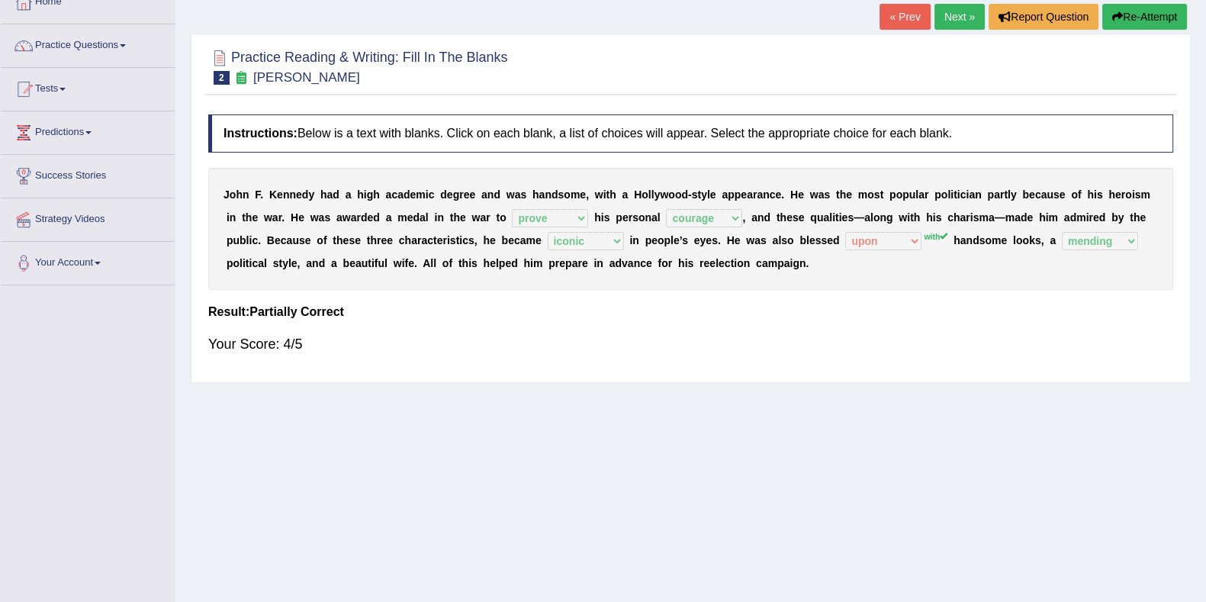
click at [958, 24] on link "Next »" at bounding box center [960, 17] width 50 height 26
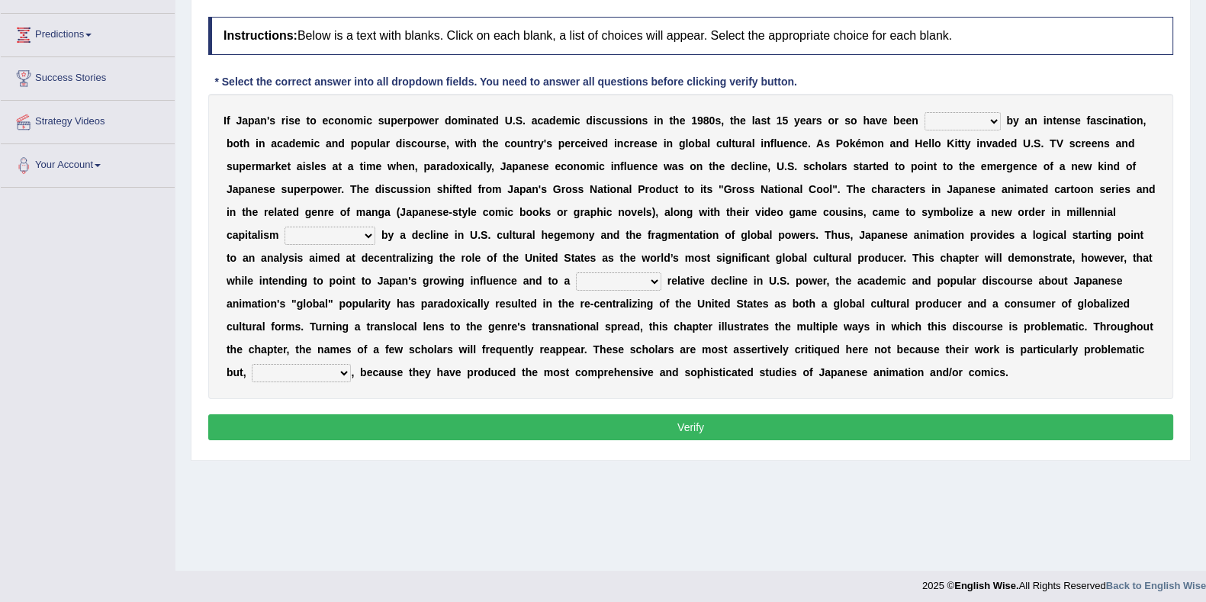
scroll to position [198, 0]
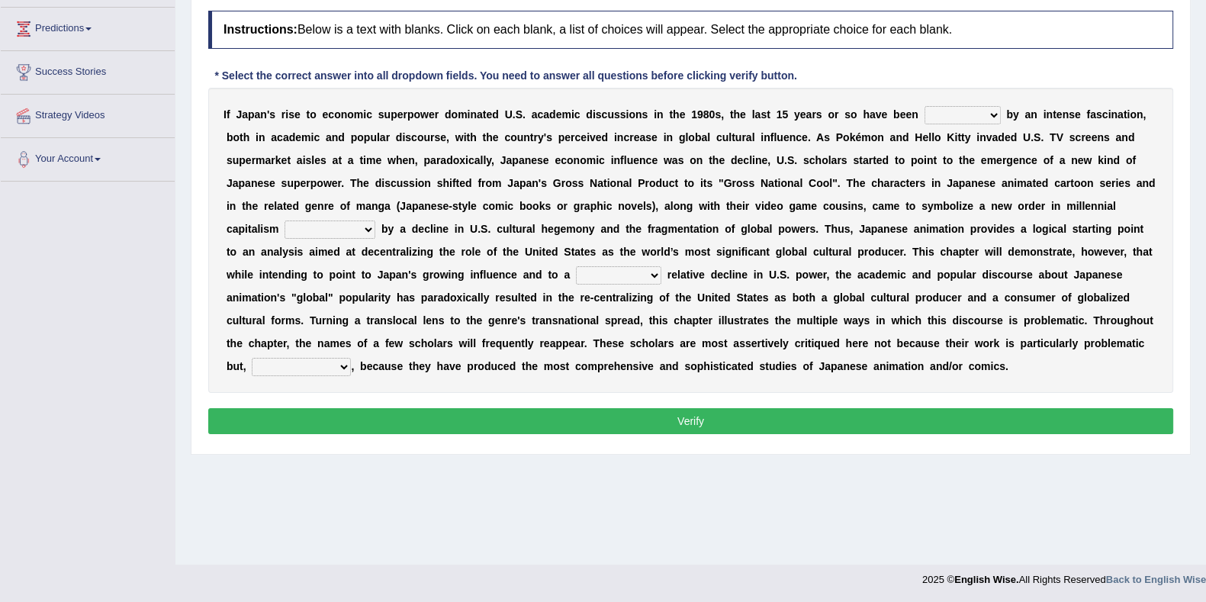
click at [966, 109] on select "marked dedicated made inspired" at bounding box center [963, 115] width 76 height 18
select select "marked"
click at [925, 106] on select "marked dedicated made inspired" at bounding box center [963, 115] width 76 height 18
click at [959, 117] on select "marked dedicated made inspired" at bounding box center [963, 115] width 76 height 18
click at [960, 112] on select "marked dedicated made inspired" at bounding box center [963, 115] width 76 height 18
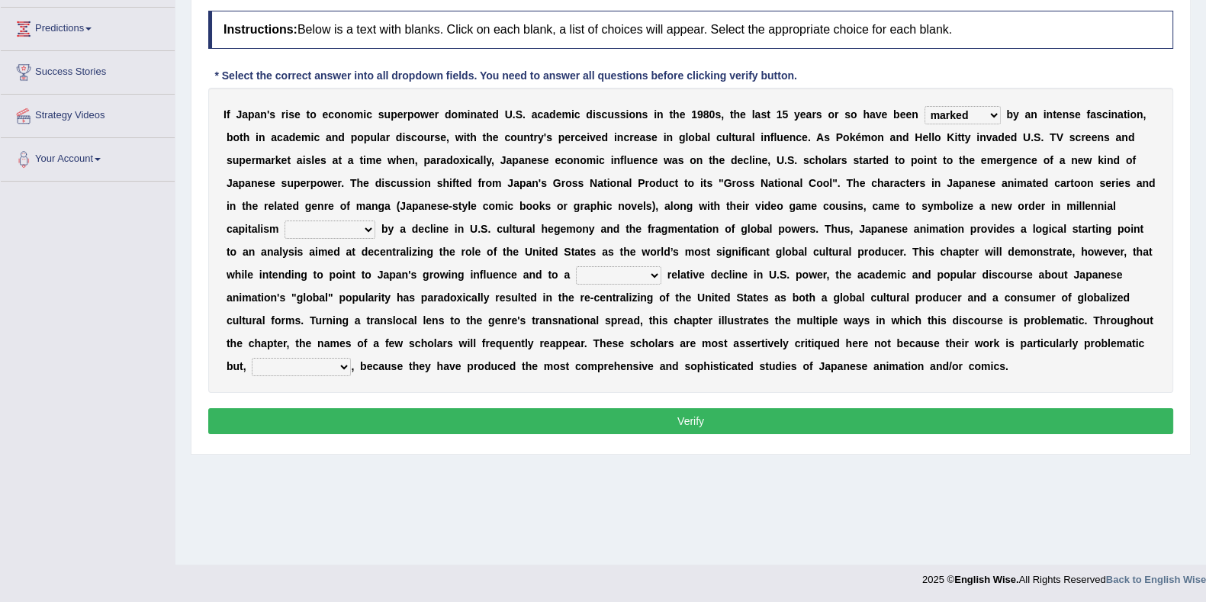
click at [336, 227] on select "pocessed characterized opposed tangled" at bounding box center [330, 229] width 91 height 18
select select "characterized"
click at [285, 220] on select "pocessed characterized opposed tangled" at bounding box center [330, 229] width 91 height 18
click at [588, 275] on select "concomitant discrete proportional legitimate" at bounding box center [618, 275] width 85 height 18
select select "proportional"
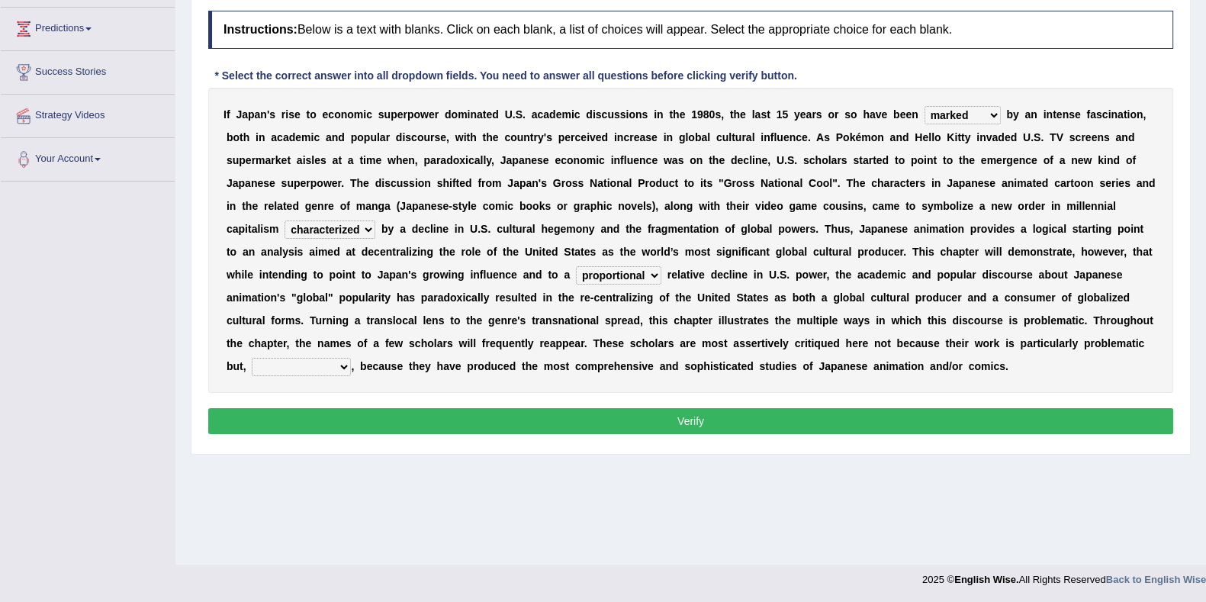
click at [576, 266] on select "concomitant discrete proportional legitimate" at bounding box center [618, 275] width 85 height 18
click at [334, 365] on select "however on the contrary in addition on the whole" at bounding box center [301, 367] width 99 height 18
select select "on the contrary"
click at [252, 358] on select "however on the contrary in addition on the whole" at bounding box center [301, 367] width 99 height 18
click at [381, 417] on button "Verify" at bounding box center [690, 421] width 965 height 26
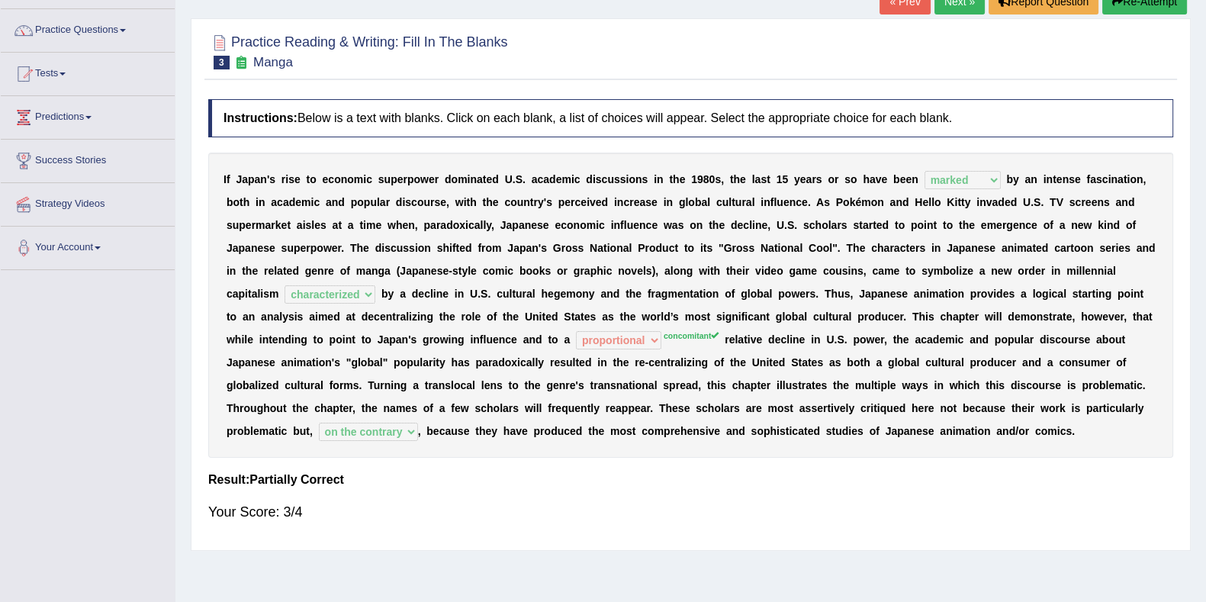
scroll to position [8, 0]
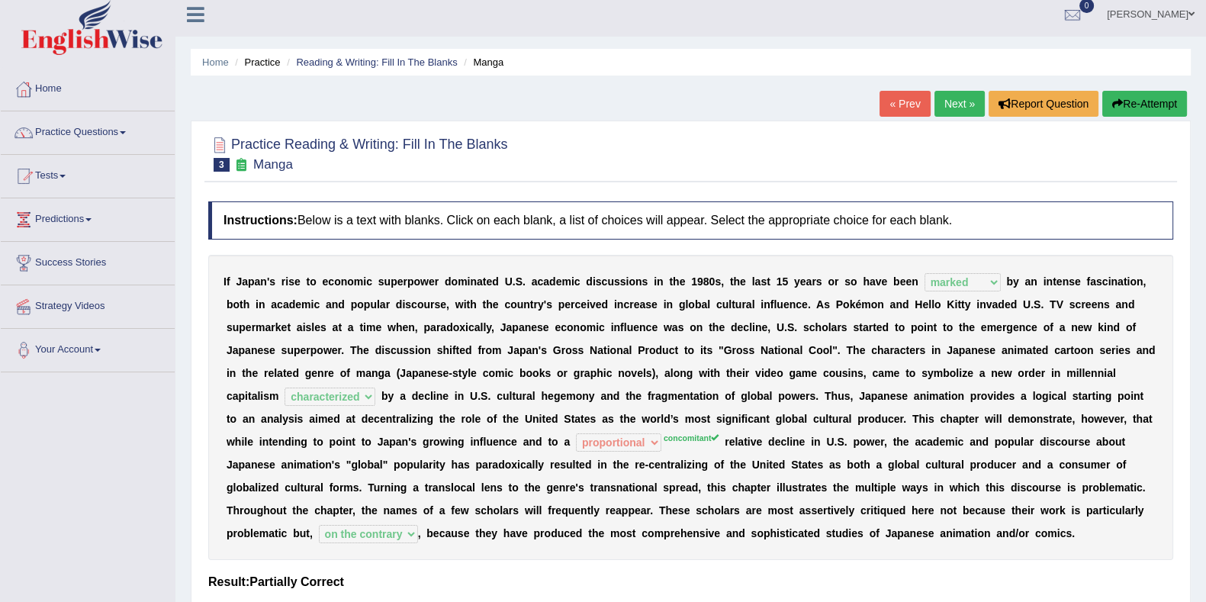
click at [954, 102] on link "Next »" at bounding box center [960, 104] width 50 height 26
